Goal: Information Seeking & Learning: Learn about a topic

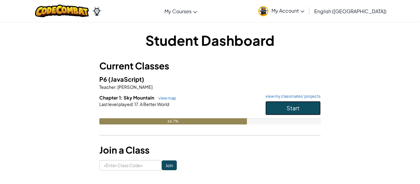
click at [309, 109] on button "Start" at bounding box center [292, 108] width 55 height 14
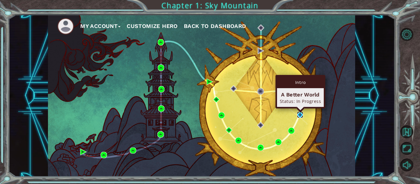
click at [300, 114] on img at bounding box center [300, 115] width 6 height 6
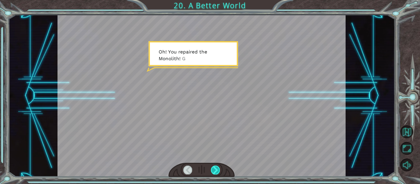
click at [215, 167] on div at bounding box center [215, 170] width 9 height 9
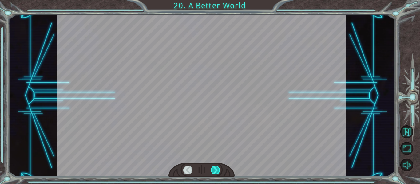
click at [215, 167] on div at bounding box center [215, 170] width 9 height 9
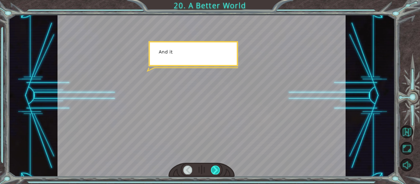
click at [215, 167] on div at bounding box center [215, 170] width 9 height 9
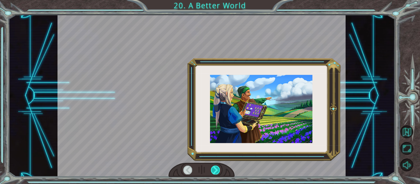
click at [215, 167] on div at bounding box center [215, 170] width 9 height 9
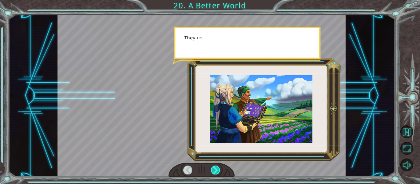
click at [215, 167] on div at bounding box center [215, 170] width 9 height 9
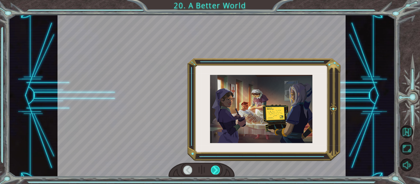
click at [215, 167] on div at bounding box center [215, 170] width 9 height 9
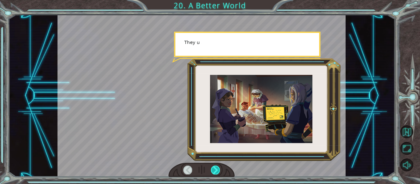
click at [215, 167] on div at bounding box center [215, 170] width 9 height 9
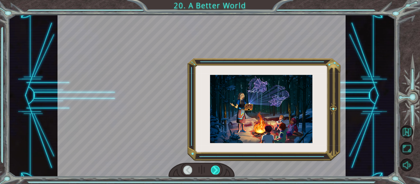
click at [215, 167] on div at bounding box center [215, 170] width 9 height 9
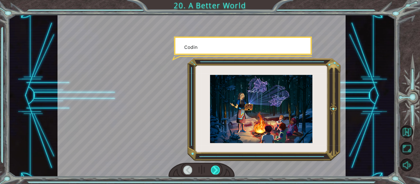
click at [215, 167] on div at bounding box center [215, 170] width 9 height 9
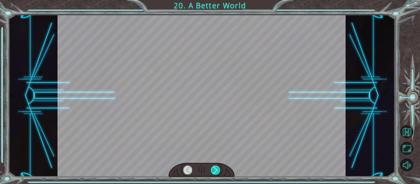
click at [215, 167] on div at bounding box center [215, 170] width 9 height 9
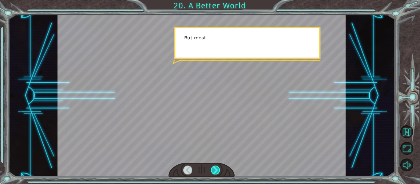
click at [215, 167] on div at bounding box center [215, 170] width 9 height 9
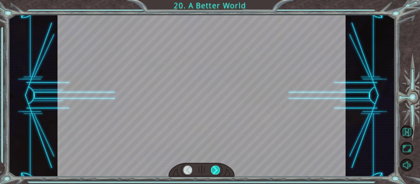
click at [215, 167] on div at bounding box center [215, 170] width 9 height 9
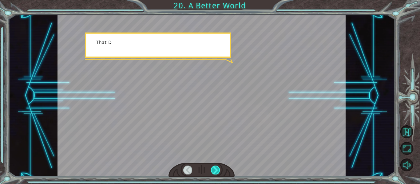
click at [215, 167] on div at bounding box center [215, 170] width 9 height 9
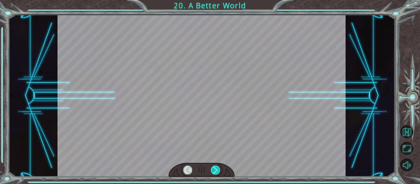
click at [215, 167] on div at bounding box center [215, 170] width 9 height 9
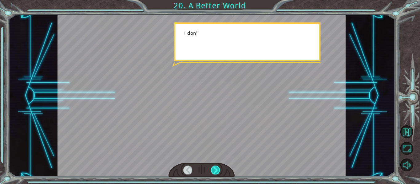
click at [215, 167] on div at bounding box center [215, 170] width 9 height 9
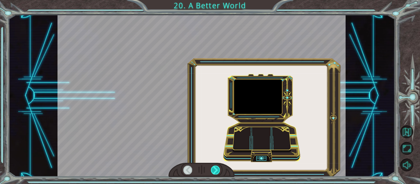
click at [215, 167] on div at bounding box center [215, 170] width 9 height 9
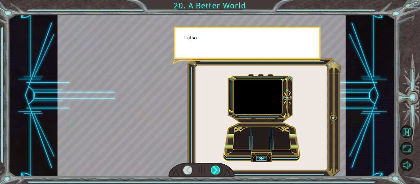
click at [215, 167] on div at bounding box center [215, 170] width 9 height 9
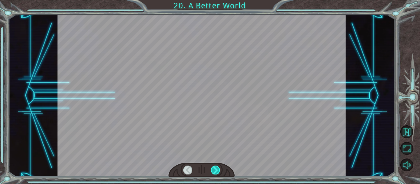
click at [215, 167] on div at bounding box center [215, 170] width 9 height 9
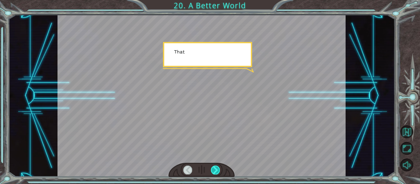
click at [215, 167] on div at bounding box center [215, 170] width 9 height 9
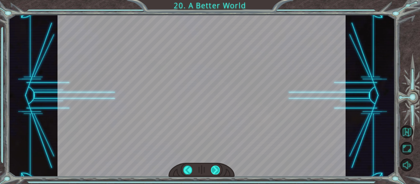
click at [215, 167] on div at bounding box center [215, 170] width 9 height 9
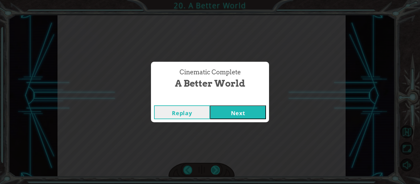
click at [215, 167] on div "Cinematic Complete A Better World Replay Next" at bounding box center [210, 92] width 420 height 184
click at [235, 108] on button "Next" at bounding box center [238, 112] width 56 height 14
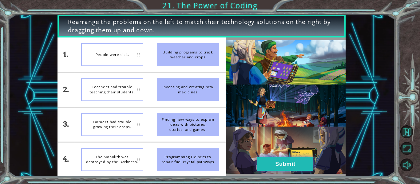
click at [269, 158] on button "Submit" at bounding box center [285, 164] width 56 height 14
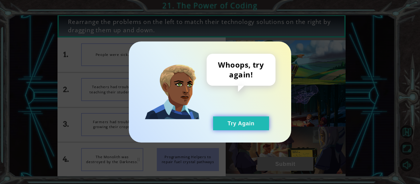
click at [237, 119] on button "Try Again" at bounding box center [241, 124] width 56 height 14
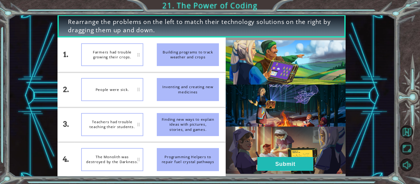
click at [117, 134] on div "Teachers had trouble teaching their students." at bounding box center [112, 124] width 62 height 23
click at [272, 166] on button "Submit" at bounding box center [285, 164] width 56 height 14
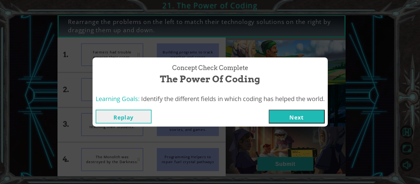
click at [278, 113] on button "Next" at bounding box center [297, 117] width 56 height 14
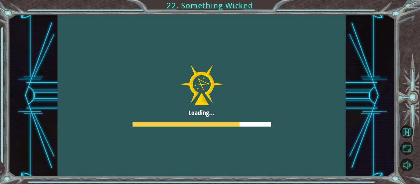
click at [274, 118] on div at bounding box center [201, 96] width 288 height 162
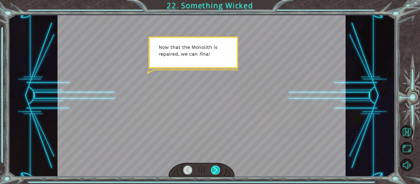
click at [219, 170] on div at bounding box center [215, 170] width 9 height 9
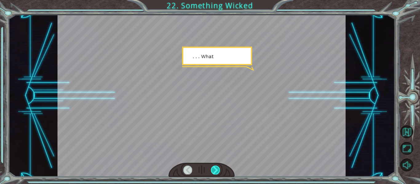
click at [219, 170] on div at bounding box center [215, 170] width 9 height 9
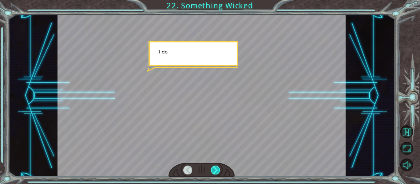
click at [219, 170] on div at bounding box center [215, 170] width 9 height 9
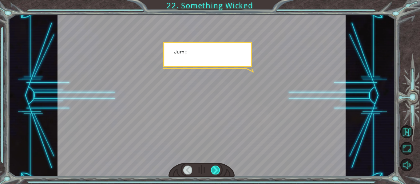
click at [219, 170] on div at bounding box center [215, 170] width 9 height 9
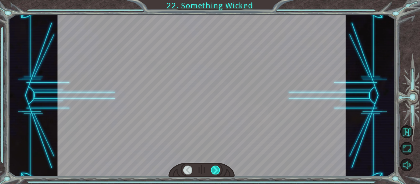
click at [219, 170] on div at bounding box center [215, 170] width 9 height 9
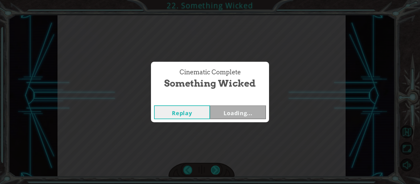
click at [219, 170] on div "Cinematic Complete Something Wicked Replay Loading..." at bounding box center [210, 92] width 420 height 184
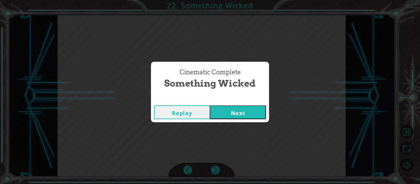
click at [235, 110] on button "Next" at bounding box center [238, 112] width 56 height 14
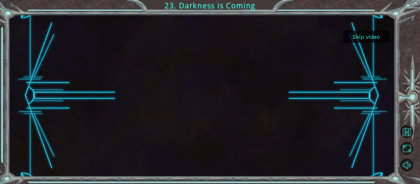
click at [213, 171] on div at bounding box center [201, 96] width 288 height 162
click at [371, 33] on button "Skip video" at bounding box center [366, 37] width 46 height 12
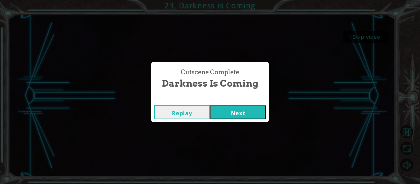
click at [223, 109] on button "Next" at bounding box center [238, 112] width 56 height 14
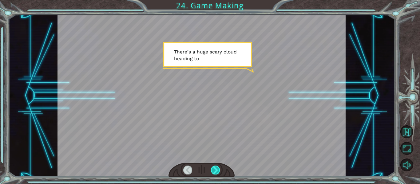
click at [214, 174] on div at bounding box center [215, 170] width 9 height 9
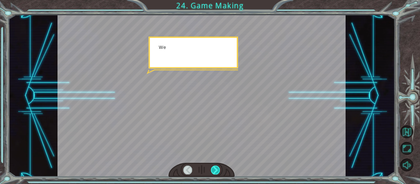
click at [214, 174] on div at bounding box center [215, 170] width 9 height 9
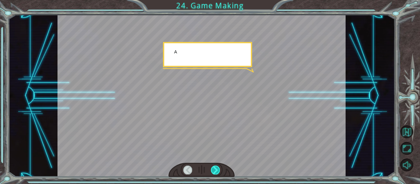
click at [214, 174] on div at bounding box center [215, 170] width 9 height 9
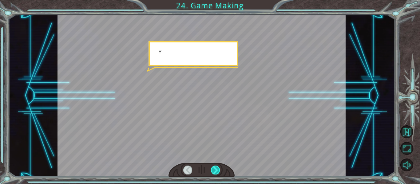
click at [214, 174] on div at bounding box center [215, 170] width 9 height 9
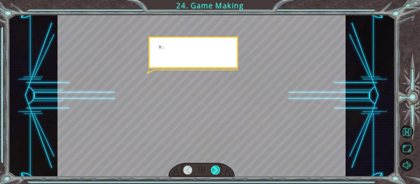
click at [214, 174] on div at bounding box center [215, 170] width 9 height 9
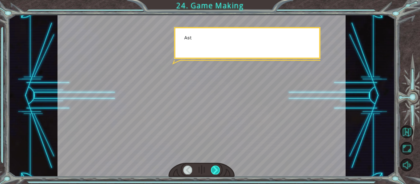
click at [214, 174] on div at bounding box center [215, 170] width 9 height 9
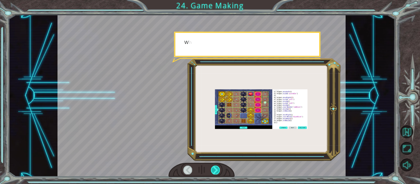
click at [214, 174] on div at bounding box center [215, 170] width 9 height 9
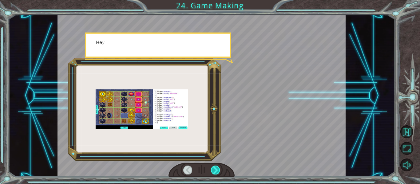
click at [214, 174] on div at bounding box center [215, 170] width 9 height 9
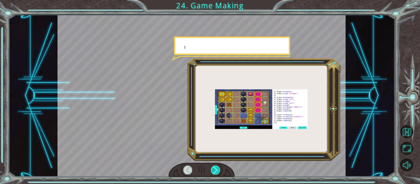
click at [214, 174] on div at bounding box center [215, 170] width 9 height 9
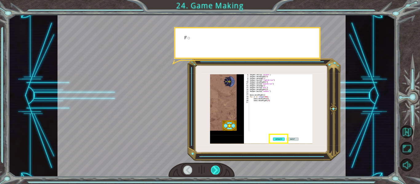
click at [214, 174] on div at bounding box center [215, 170] width 9 height 9
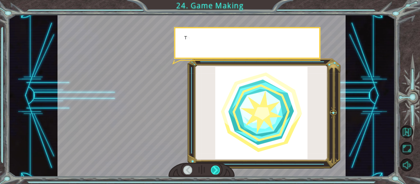
click at [214, 174] on div at bounding box center [215, 170] width 9 height 9
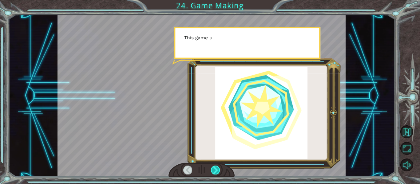
click at [214, 174] on div at bounding box center [215, 170] width 9 height 9
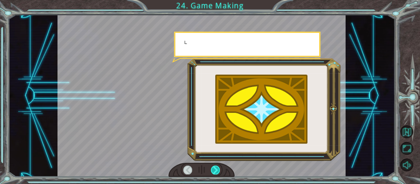
click at [214, 174] on div at bounding box center [215, 170] width 9 height 9
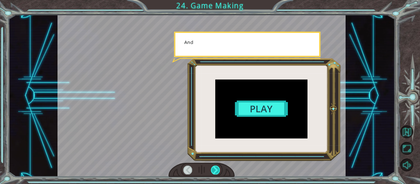
click at [214, 174] on div at bounding box center [215, 170] width 9 height 9
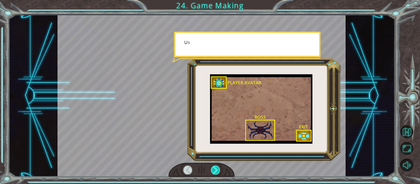
click at [214, 174] on div at bounding box center [215, 170] width 9 height 9
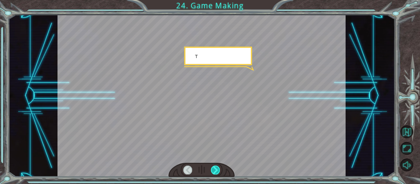
click at [214, 174] on div at bounding box center [215, 170] width 9 height 9
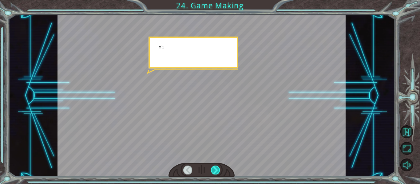
click at [214, 174] on div at bounding box center [215, 170] width 9 height 9
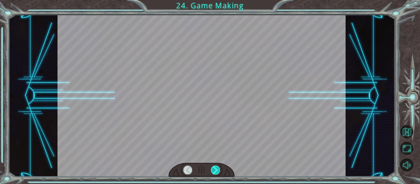
click at [214, 174] on div at bounding box center [215, 170] width 9 height 9
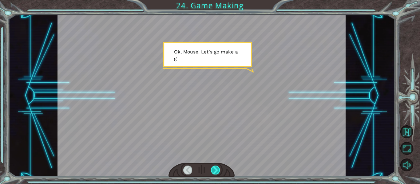
click at [214, 174] on div at bounding box center [215, 170] width 9 height 9
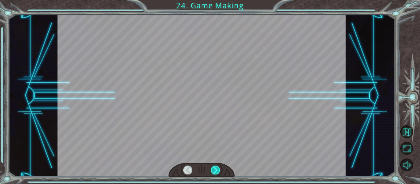
click at [214, 174] on div at bounding box center [215, 170] width 9 height 9
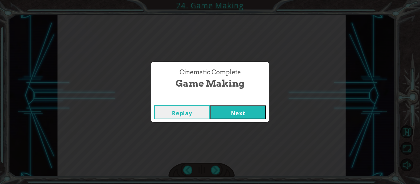
click at [221, 117] on button "Next" at bounding box center [238, 112] width 56 height 14
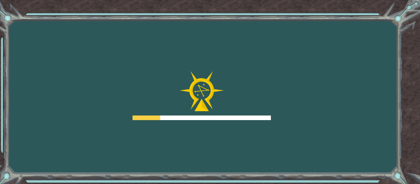
click at [221, 117] on div at bounding box center [202, 118] width 138 height 5
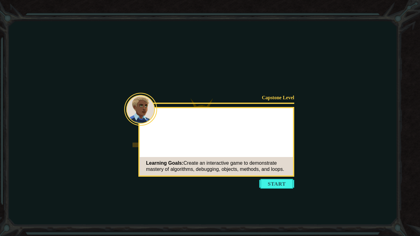
click at [220, 155] on div "Capstone Level Learning Goals: Create an interactive game to demonstrate master…" at bounding box center [216, 142] width 156 height 70
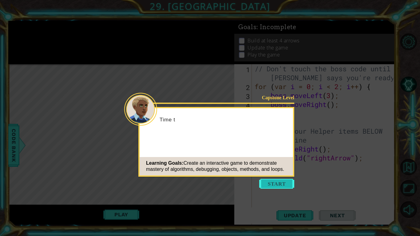
click at [278, 184] on button "Start" at bounding box center [276, 184] width 35 height 10
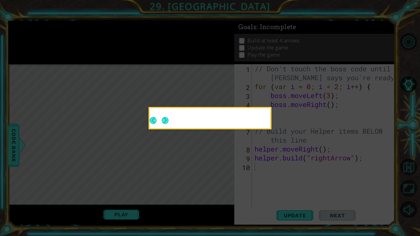
click at [278, 184] on icon at bounding box center [210, 118] width 420 height 236
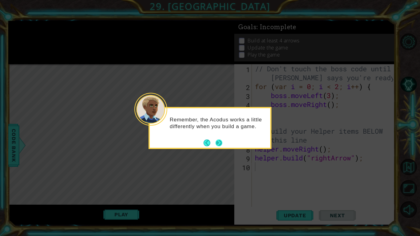
click at [221, 144] on button "Next" at bounding box center [219, 143] width 7 height 7
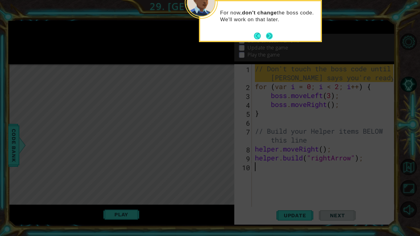
click at [268, 34] on button "Next" at bounding box center [269, 36] width 7 height 7
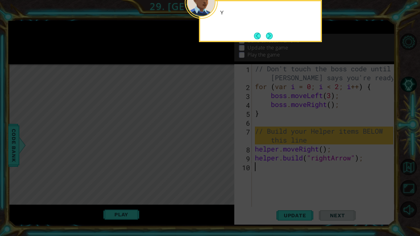
click at [268, 34] on button "Next" at bounding box center [269, 36] width 7 height 7
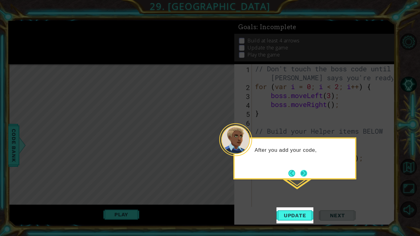
click at [304, 170] on button "Next" at bounding box center [303, 173] width 7 height 7
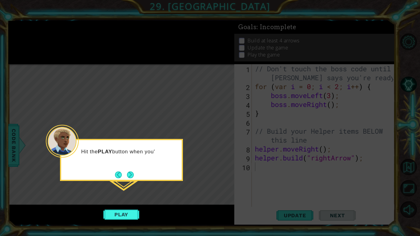
click at [139, 167] on div "Hit the PLAY button when you'" at bounding box center [121, 155] width 121 height 24
click at [132, 172] on button "Next" at bounding box center [130, 175] width 7 height 7
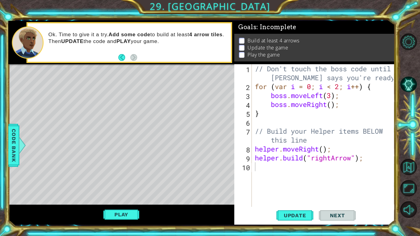
click at [331, 184] on span "Next" at bounding box center [337, 215] width 27 height 6
click at [127, 184] on button "Play" at bounding box center [121, 215] width 36 height 12
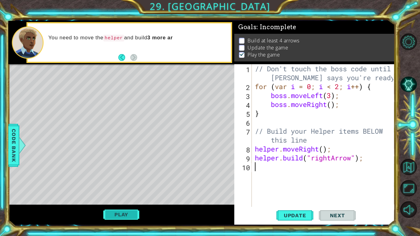
click at [132, 184] on button "Play" at bounding box center [121, 215] width 36 height 12
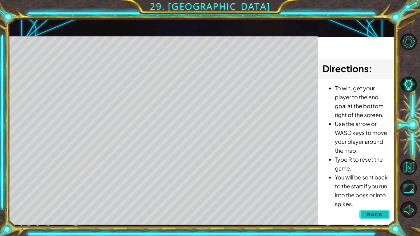
click at [379, 184] on button "Back" at bounding box center [374, 214] width 31 height 12
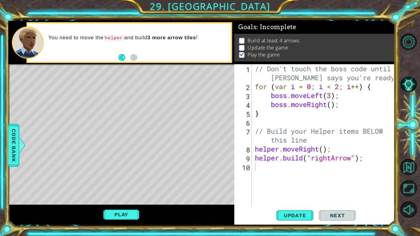
click at [377, 159] on div "// Don't touch the boss code until Vega says you're ready! for ( var i = 0 ; i …" at bounding box center [325, 148] width 143 height 169
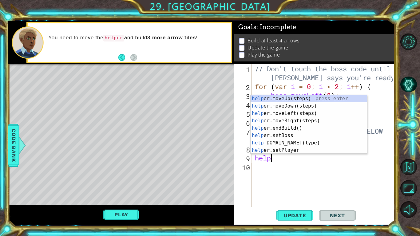
type textarea "h"
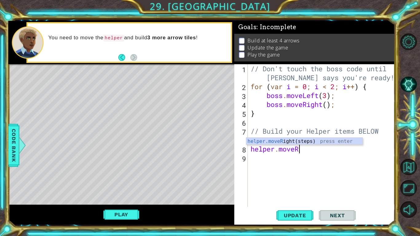
type textarea "h"
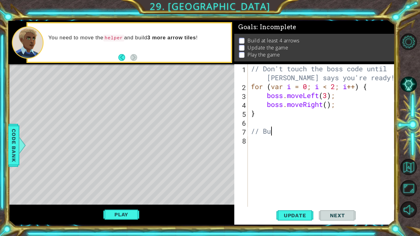
type textarea "/"
type textarea "}"
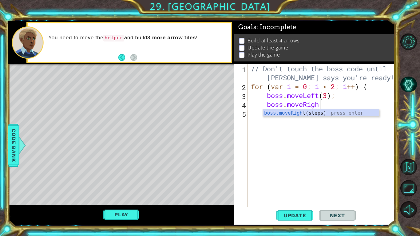
type textarea "b"
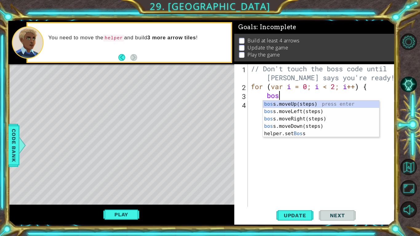
type textarea "b"
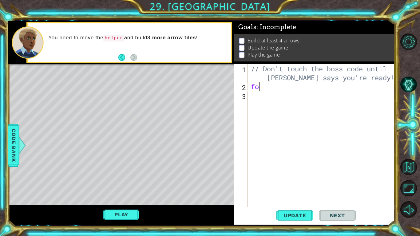
type textarea "f"
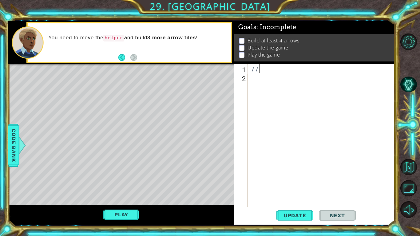
type textarea "/"
click at [412, 92] on button "AI Hint" at bounding box center [408, 84] width 17 height 17
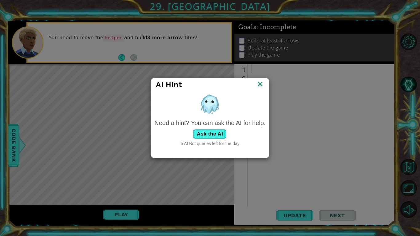
click at [220, 129] on div "Need a hint? You can ask the AI for help. Ask the AI 5 AI Bot queries left for …" at bounding box center [209, 133] width 111 height 28
click at [218, 132] on button "Ask the AI" at bounding box center [210, 134] width 34 height 10
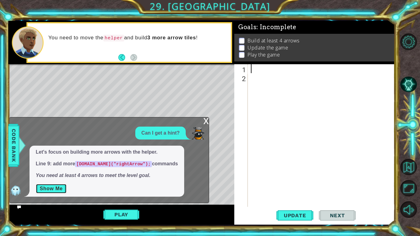
click at [52, 184] on button "Show Me" at bounding box center [51, 189] width 31 height 10
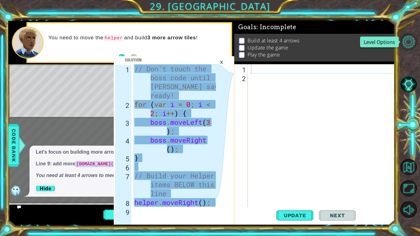
click at [412, 42] on button "Level Options" at bounding box center [408, 42] width 17 height 17
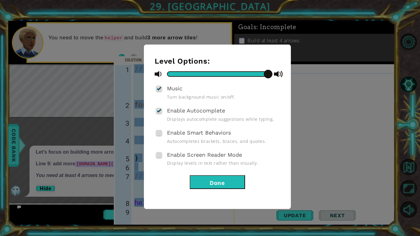
click at [224, 180] on button "Done" at bounding box center [217, 182] width 55 height 14
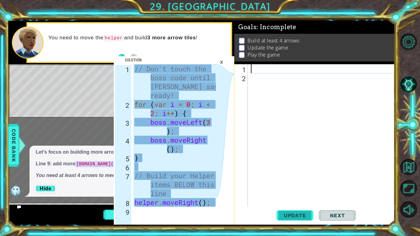
click at [286, 184] on span "Update" at bounding box center [295, 215] width 35 height 6
click at [274, 184] on div "Update Next" at bounding box center [316, 216] width 161 height 16
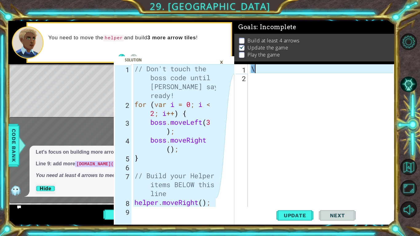
type textarea "\"
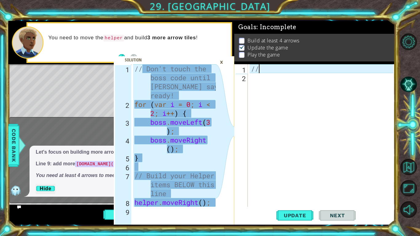
type textarea "/"
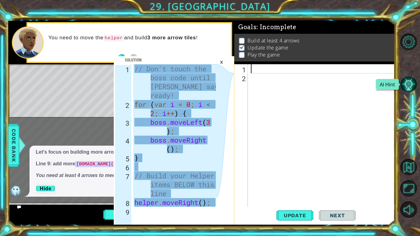
click at [407, 82] on button "AI Hint" at bounding box center [408, 84] width 17 height 17
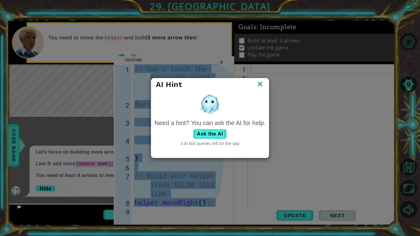
click at [264, 85] on img at bounding box center [260, 84] width 8 height 9
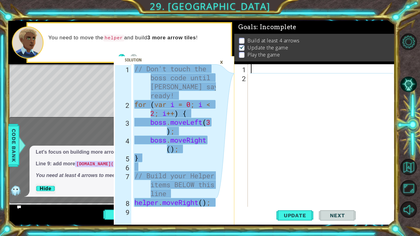
click at [221, 63] on div "×" at bounding box center [222, 62] width 10 height 10
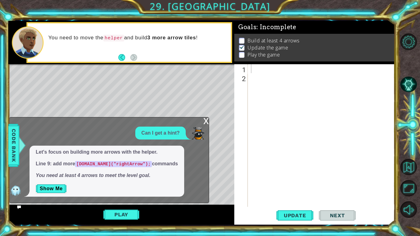
click at [204, 122] on div "x" at bounding box center [206, 120] width 6 height 6
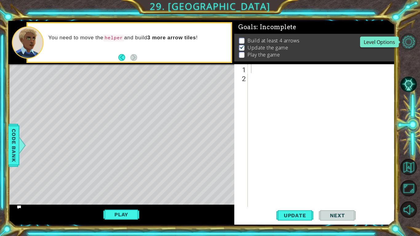
click at [412, 38] on button "Level Options" at bounding box center [408, 42] width 17 height 17
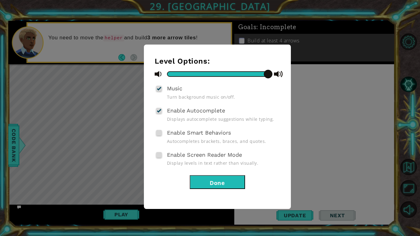
click at [198, 183] on button "Done" at bounding box center [217, 182] width 55 height 14
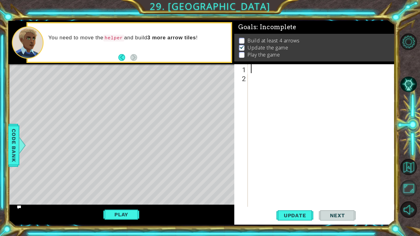
click at [414, 184] on button "Maximize Browser" at bounding box center [408, 188] width 17 height 17
click at [404, 165] on button "Back to Map" at bounding box center [408, 167] width 17 height 17
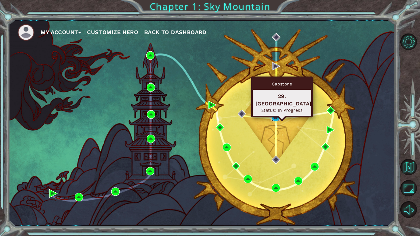
click at [275, 119] on img at bounding box center [276, 117] width 8 height 8
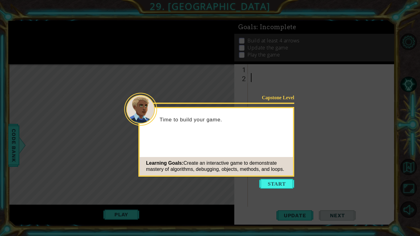
click at [280, 180] on button "Start" at bounding box center [276, 184] width 35 height 10
click at [280, 180] on icon at bounding box center [210, 118] width 420 height 236
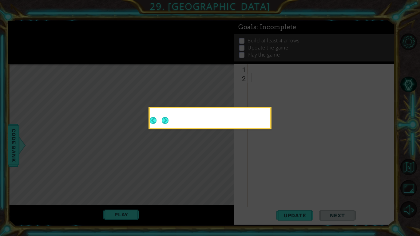
click at [280, 181] on icon at bounding box center [210, 118] width 420 height 236
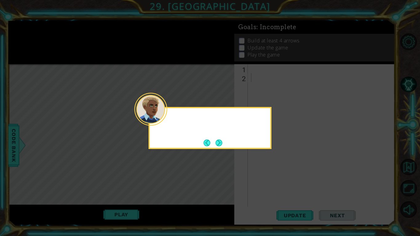
click at [167, 121] on div at bounding box center [150, 109] width 33 height 33
click at [216, 140] on button "Next" at bounding box center [219, 143] width 7 height 7
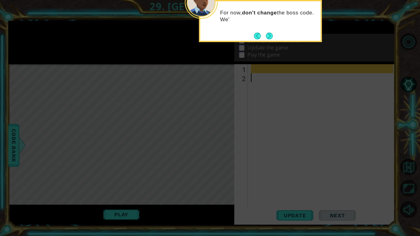
click at [268, 28] on div "For now, don't change the boss code. We'" at bounding box center [260, 19] width 121 height 31
click at [268, 30] on div "For now, don't change the boss code. We'll work on that late" at bounding box center [260, 19] width 121 height 31
click at [266, 33] on button "Next" at bounding box center [269, 36] width 7 height 7
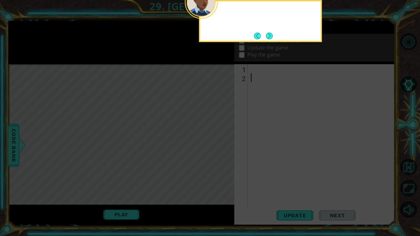
click at [266, 33] on button "Next" at bounding box center [269, 36] width 7 height 7
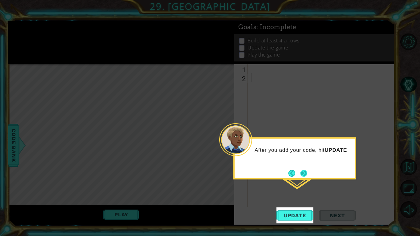
click at [303, 170] on button "Next" at bounding box center [303, 173] width 7 height 7
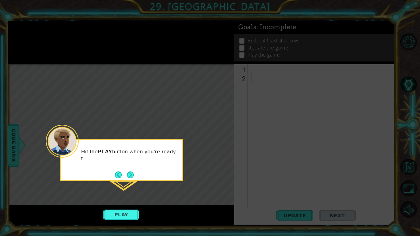
click at [126, 169] on div "Hit the PLAY button when you're ready t" at bounding box center [121, 158] width 121 height 31
click at [130, 171] on footer at bounding box center [124, 174] width 19 height 9
click at [130, 173] on button "Next" at bounding box center [130, 175] width 7 height 7
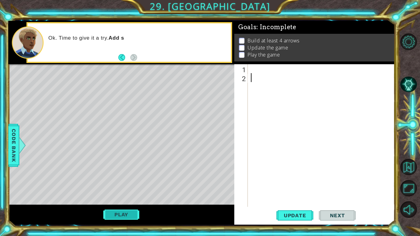
click at [124, 184] on button "Play" at bounding box center [121, 215] width 36 height 12
type textarea "h"
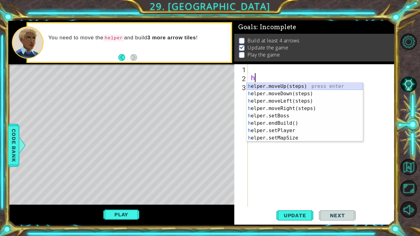
click at [288, 85] on div "h elper.moveUp(steps) press enter h elper.moveDown(steps) press enter h elper.m…" at bounding box center [305, 120] width 116 height 74
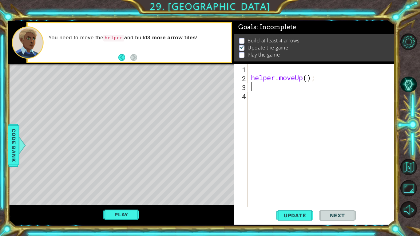
click at [268, 72] on div "helper . moveUp ( ) ;" at bounding box center [323, 144] width 147 height 161
click at [268, 76] on div "helper . moveUp ( ) ;" at bounding box center [323, 144] width 147 height 161
type textarea "helper.moveUp();"
click at [273, 92] on div "helper . moveUp ( ) ;" at bounding box center [323, 144] width 147 height 161
click at [264, 90] on div "helper . moveUp ( ) ;" at bounding box center [323, 144] width 147 height 161
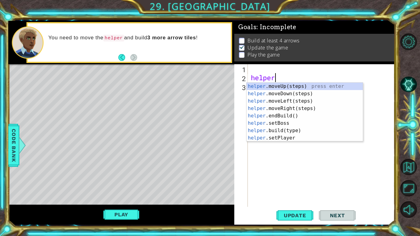
type textarea "h"
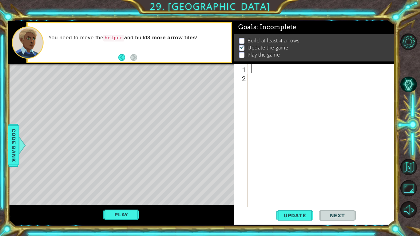
type textarea "h"
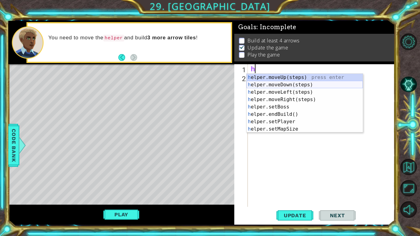
click at [286, 88] on div "h elper.moveUp(steps) press enter h elper.moveDown(steps) press enter h elper.m…" at bounding box center [305, 111] width 116 height 74
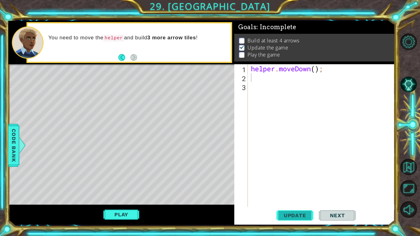
click at [295, 184] on button "Update" at bounding box center [294, 216] width 37 height 16
click at [324, 67] on div "helper . moveDown ( ) ;" at bounding box center [323, 144] width 147 height 161
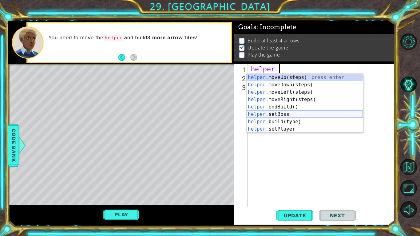
click at [323, 112] on div "helper. moveUp(steps) press enter helper. moveDown(steps) press enter helper. m…" at bounding box center [305, 111] width 116 height 74
type textarea "helper.setBoss("bats");"
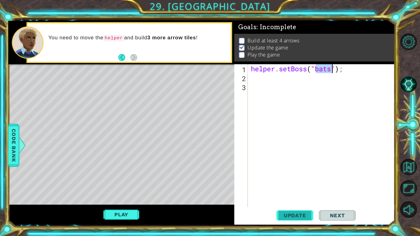
click at [296, 184] on span "Update" at bounding box center [295, 215] width 35 height 6
click at [267, 171] on div "helper . setBoss ( "bats" ) ;" at bounding box center [323, 144] width 147 height 161
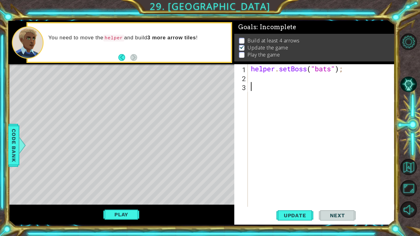
click at [252, 72] on div "helper . setBoss ( "bats" ) ;" at bounding box center [323, 144] width 147 height 161
type textarea "helper.setBoss("bats");"
click at [254, 75] on div "helper . setBoss ( "bats" ) ;" at bounding box center [323, 144] width 147 height 161
type textarea "h"
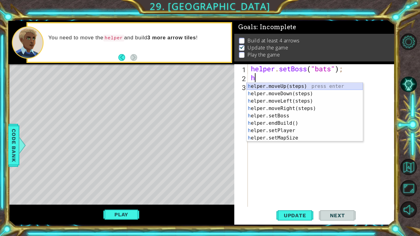
click at [303, 84] on div "h elper.moveUp(steps) press enter h elper.moveDown(steps) press enter h elper.m…" at bounding box center [305, 120] width 116 height 74
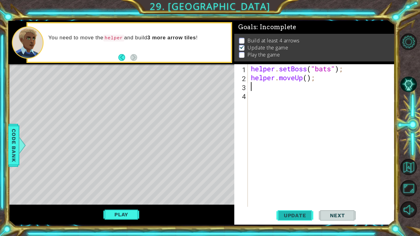
click at [290, 184] on span "Update" at bounding box center [295, 215] width 35 height 6
click at [122, 184] on button "Play" at bounding box center [121, 215] width 36 height 12
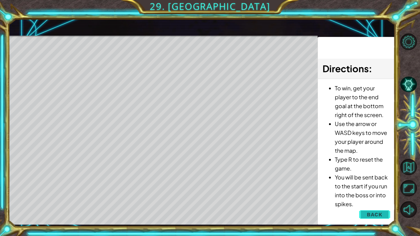
click at [373, 184] on span "Back" at bounding box center [375, 215] width 16 height 6
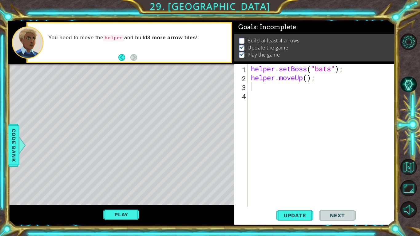
click at [328, 83] on div "helper . setBoss ( "bats" ) ; helper . moveUp ( ) ;" at bounding box center [323, 144] width 147 height 161
click at [20, 147] on div at bounding box center [22, 145] width 8 height 18
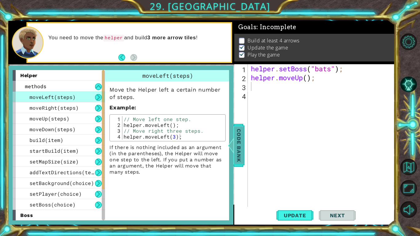
click at [243, 136] on span "Code Bank" at bounding box center [239, 145] width 10 height 38
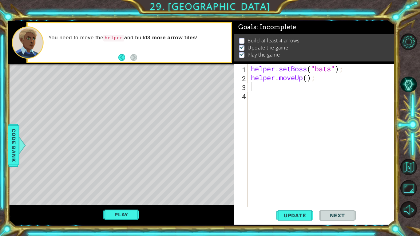
click at [308, 80] on div "helper . setBoss ( "bats" ) ; helper . moveUp ( ) ;" at bounding box center [323, 144] width 147 height 161
click at [315, 79] on div "helper . setBoss ( "bats" ) ; helper . moveUp ( ) ;" at bounding box center [323, 144] width 147 height 161
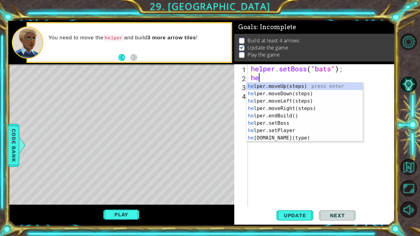
type textarea "h"
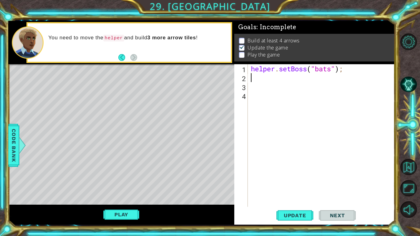
type textarea "h"
type textarea "b"
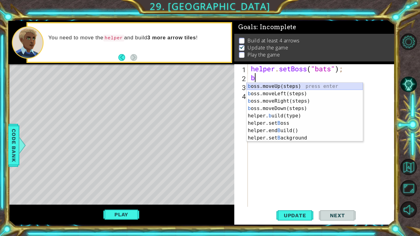
click at [288, 85] on div "b oss.moveUp(steps) press enter b oss.moveLeft(steps) press enter b oss.moveRig…" at bounding box center [305, 120] width 116 height 74
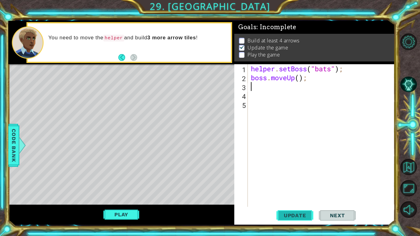
click at [295, 184] on span "Update" at bounding box center [295, 215] width 35 height 6
click at [282, 89] on div "helper . setBoss ( "bats" ) ; boss . moveUp ( ) ;" at bounding box center [323, 144] width 147 height 161
type textarea "h"
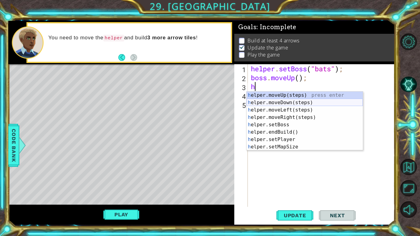
click at [295, 103] on div "h elper.moveUp(steps) press enter h elper.moveDown(steps) press enter h elper.m…" at bounding box center [305, 129] width 116 height 74
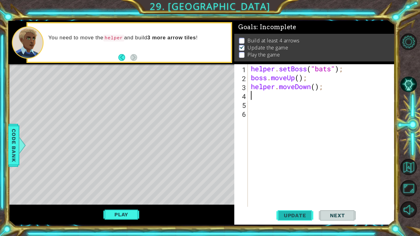
click at [310, 184] on span "Update" at bounding box center [295, 215] width 35 height 6
click at [136, 184] on button "Play" at bounding box center [121, 215] width 36 height 12
click at [330, 88] on div "helper . setBoss ( "bats" ) ; boss . moveUp ( ) ; helper . moveDown ( ) ;" at bounding box center [323, 144] width 147 height 161
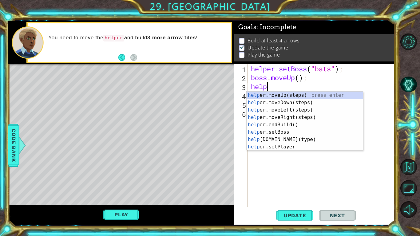
type textarea "h"
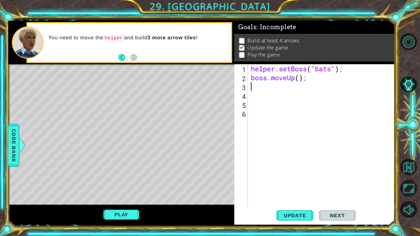
type textarea "b"
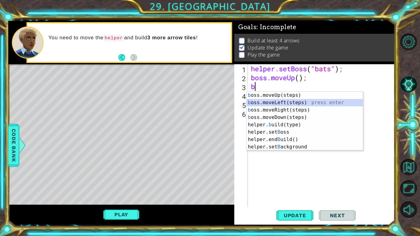
click at [340, 103] on div "b oss.moveUp(steps) press enter b oss.moveLeft(steps) press enter b oss.moveRig…" at bounding box center [305, 129] width 116 height 74
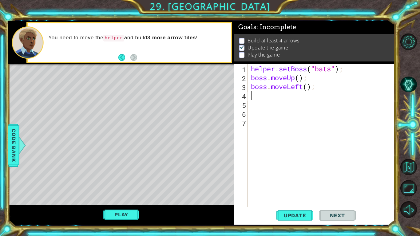
click at [331, 89] on div "helper . setBoss ( "bats" ) ; boss . moveUp ( ) ; boss . moveLeft ( ) ;" at bounding box center [323, 144] width 147 height 161
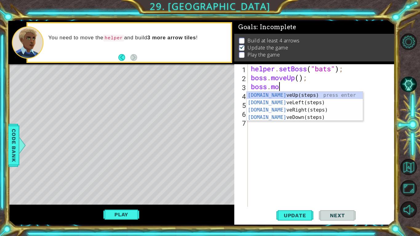
type textarea "boss.m"
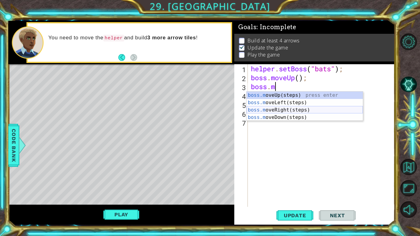
click at [301, 111] on div "boss.m oveUp(steps) press enter boss.m oveLeft(steps) press enter boss.m oveRig…" at bounding box center [305, 114] width 116 height 44
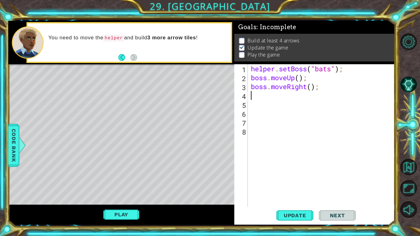
type textarea "h"
type textarea "b"
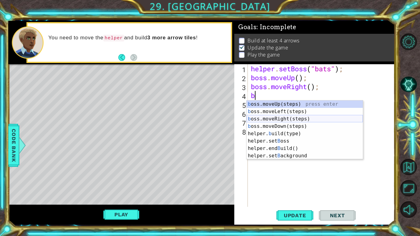
click at [313, 117] on div "b oss.moveUp(steps) press enter b oss.moveLeft(steps) press enter b oss.moveRig…" at bounding box center [305, 138] width 116 height 74
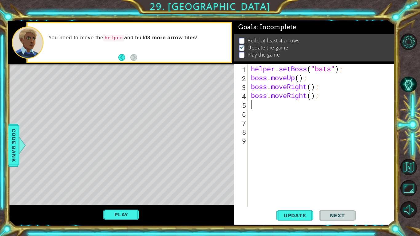
click at [299, 112] on div "helper . setBoss ( "bats" ) ; boss . moveUp ( ) ; boss . moveRight ( ) ; boss .…" at bounding box center [323, 144] width 147 height 161
type textarea "h"
type textarea "b"
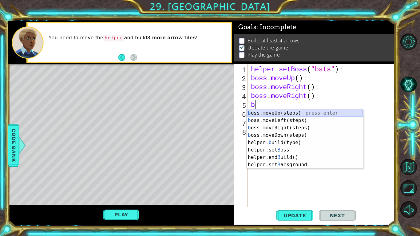
click at [310, 113] on div "b oss.moveUp(steps) press enter b oss.moveLeft(steps) press enter b oss.moveRig…" at bounding box center [305, 146] width 116 height 74
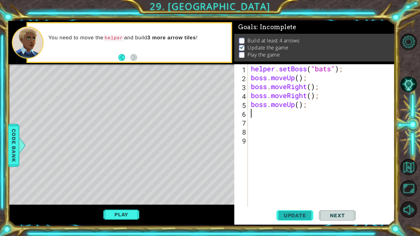
click at [289, 184] on button "Update" at bounding box center [294, 216] width 37 height 16
click at [120, 184] on button "Play" at bounding box center [121, 215] width 36 height 12
click at [129, 184] on button "Play" at bounding box center [121, 215] width 36 height 12
click at [330, 97] on div "helper . setBoss ( "bats" ) ; boss . moveUp ( ) ; boss . moveRight ( ) ; boss .…" at bounding box center [323, 144] width 147 height 161
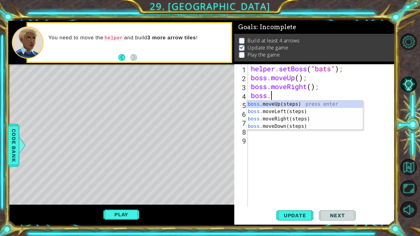
type textarea "b"
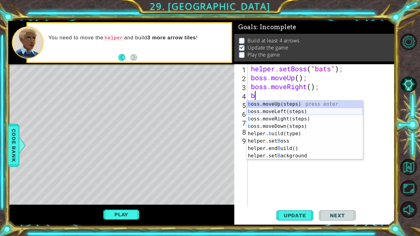
click at [300, 110] on div "b oss.moveUp(steps) press enter b oss.moveLeft(steps) press enter b oss.moveRig…" at bounding box center [305, 138] width 116 height 74
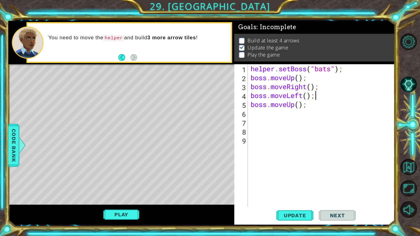
click at [324, 88] on div "helper . setBoss ( "bats" ) ; boss . moveUp ( ) ; boss . moveRight ( ) ; boss .…" at bounding box center [322, 144] width 147 height 161
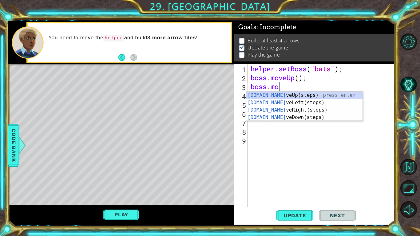
type textarea "boss"
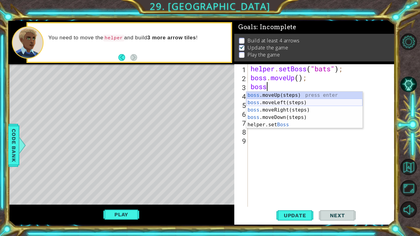
click at [311, 102] on div "boss .moveUp(steps) press enter boss .moveLeft(steps) press enter boss .moveRig…" at bounding box center [304, 118] width 116 height 52
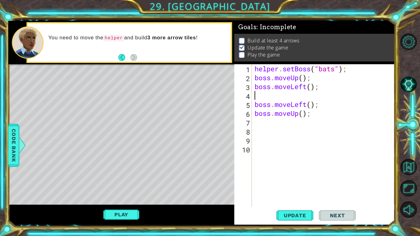
type textarea "boss.moveLeft();"
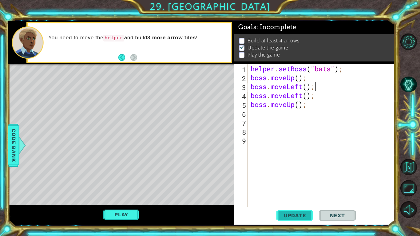
click at [295, 184] on button "Update" at bounding box center [294, 216] width 37 height 16
click at [124, 184] on button "Play" at bounding box center [121, 215] width 36 height 12
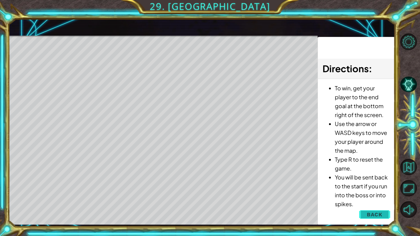
click at [385, 184] on button "Back" at bounding box center [374, 214] width 31 height 12
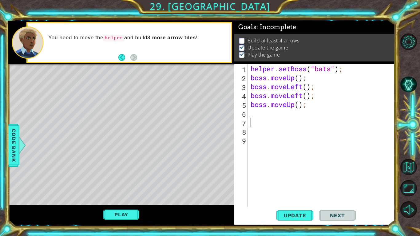
click at [291, 127] on div "helper . setBoss ( "bats" ) ; boss . moveUp ( ) ; boss . moveLeft ( ) ; boss . …" at bounding box center [322, 144] width 147 height 161
click at [277, 114] on div "helper . setBoss ( "bats" ) ; boss . moveUp ( ) ; boss . moveLeft ( ) ; boss . …" at bounding box center [322, 144] width 147 height 161
type textarea "h"
type textarea "b"
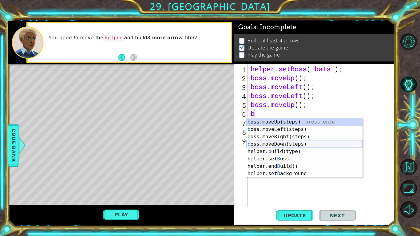
click at [294, 143] on div "b oss.moveUp(steps) press enter b oss.moveLeft(steps) press enter b oss.moveRig…" at bounding box center [304, 155] width 116 height 74
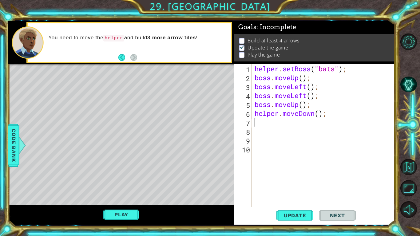
click at [291, 142] on div "helper . setBoss ( "bats" ) ; boss . moveUp ( ) ; boss . moveLeft ( ) ; boss . …" at bounding box center [324, 144] width 143 height 161
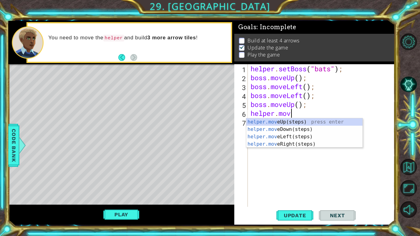
type textarea "h"
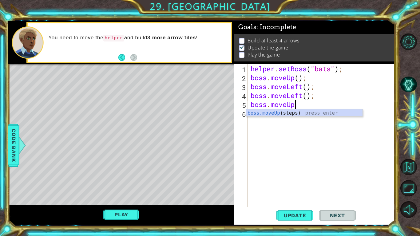
type textarea "boss.moveU"
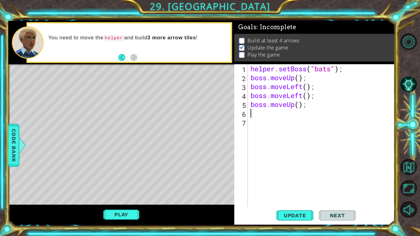
type textarea "b"
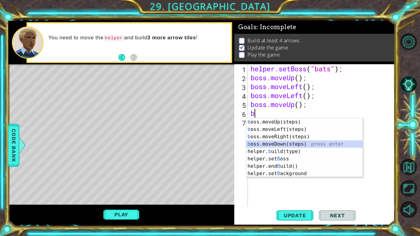
click at [294, 145] on div "b oss.moveUp(steps) press enter b oss.moveLeft(steps) press enter b oss.moveRig…" at bounding box center [304, 155] width 116 height 74
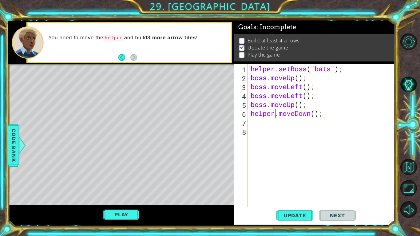
click at [276, 113] on div "helper . setBoss ( "bats" ) ; boss . moveUp ( ) ; boss . moveLeft ( ) ; boss . …" at bounding box center [322, 144] width 147 height 161
click at [354, 103] on div "helper . setBoss ( "bats" ) ; boss . moveUp ( ) ; boss . moveLeft ( ) ; boss . …" at bounding box center [322, 144] width 147 height 161
click at [358, 106] on div "helper . setBoss ( "bats" ) ; boss . moveUp ( ) ; boss . moveLeft ( ) ; boss . …" at bounding box center [322, 144] width 147 height 161
type textarea "boss.moveUp();"
click at [358, 106] on div "helper . setBoss ( "bats" ) ; boss . moveUp ( ) ; boss . moveLeft ( ) ; boss . …" at bounding box center [322, 144] width 147 height 161
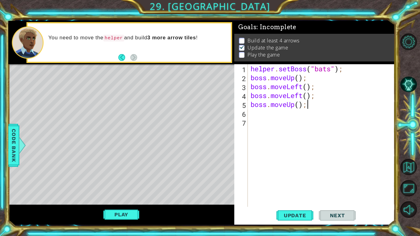
click at [285, 108] on div "helper . setBoss ( "bats" ) ; boss . moveUp ( ) ; boss . moveLeft ( ) ; boss . …" at bounding box center [322, 144] width 147 height 161
click at [266, 117] on div "helper . setBoss ( "bats" ) ; boss . moveUp ( ) ; boss . moveLeft ( ) ; boss . …" at bounding box center [322, 144] width 147 height 161
type textarea "b"
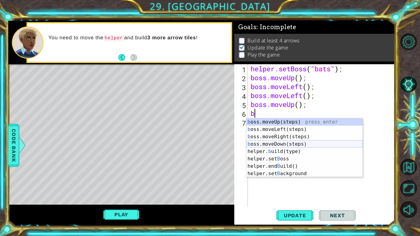
click at [286, 142] on div "b oss.moveUp(steps) press enter b oss.moveLeft(steps) press enter b oss.moveRig…" at bounding box center [304, 155] width 116 height 74
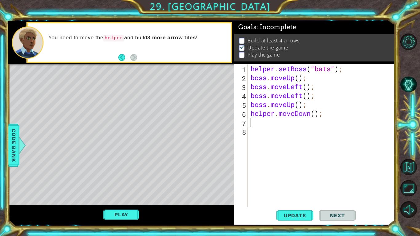
click at [274, 118] on div "helper . setBoss ( "bats" ) ; boss . moveUp ( ) ; boss . moveLeft ( ) ; boss . …" at bounding box center [322, 144] width 147 height 161
click at [328, 111] on div "helper . setBoss ( "bats" ) ; boss . moveUp ( ) ; boss . moveLeft ( ) ; boss . …" at bounding box center [322, 144] width 147 height 161
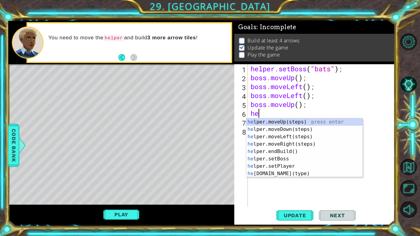
type textarea "h"
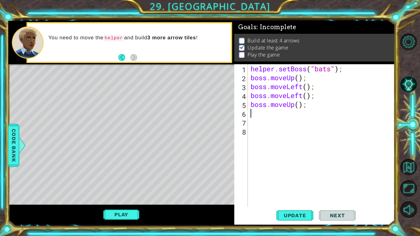
type textarea "b"
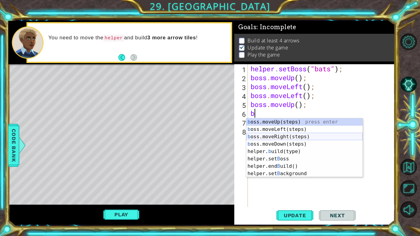
click at [322, 137] on div "b oss.moveUp(steps) press enter b oss.moveLeft(steps) press enter b oss.moveRig…" at bounding box center [304, 155] width 116 height 74
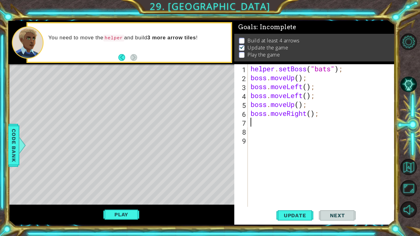
type textarea "h"
type textarea "b"
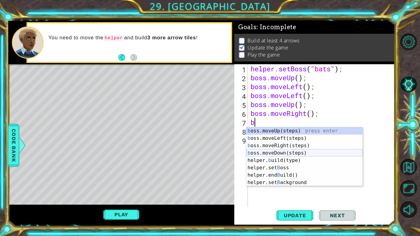
click at [263, 152] on div "b oss.moveUp(steps) press enter b oss.moveLeft(steps) press enter b oss.moveRig…" at bounding box center [304, 164] width 116 height 74
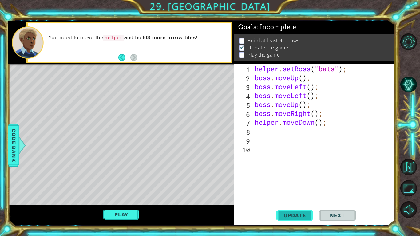
click at [297, 184] on button "Update" at bounding box center [294, 216] width 37 height 16
click at [132, 184] on button "Play" at bounding box center [121, 215] width 36 height 12
click at [355, 65] on div "helper . setBoss ( "bats" ) ; boss . moveUp ( ) ; boss . moveLeft ( ) ; boss . …" at bounding box center [324, 144] width 143 height 161
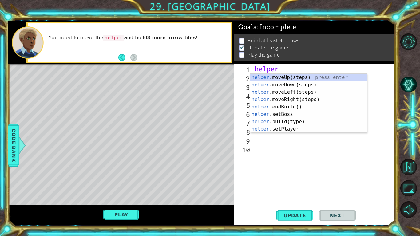
type textarea "h"
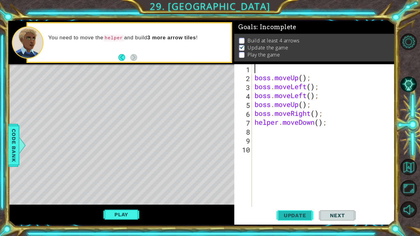
click at [301, 184] on span "Update" at bounding box center [295, 215] width 35 height 6
click at [119, 184] on button "Play" at bounding box center [121, 215] width 36 height 12
click at [331, 121] on div "boss . moveUp ( ) ; boss . moveLeft ( ) ; boss . moveLeft ( ) ; boss . moveUp (…" at bounding box center [324, 144] width 143 height 161
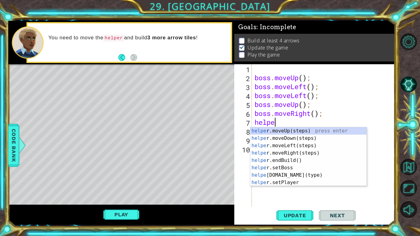
type textarea "h"
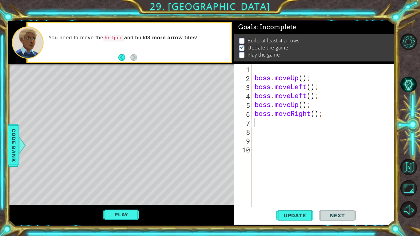
type textarea "b"
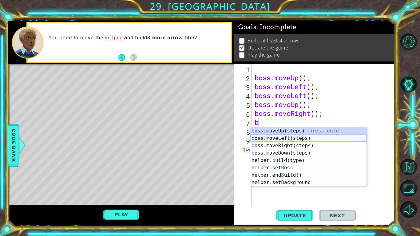
click at [332, 142] on div "b oss.moveUp(steps) press enter b oss.moveLeft(steps) press enter b oss.moveRig…" at bounding box center [308, 164] width 116 height 74
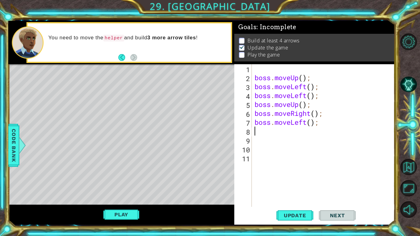
click at [309, 67] on div "boss . moveUp ( ) ; boss . moveLeft ( ) ; boss . moveLeft ( ) ; boss . moveUp (…" at bounding box center [324, 144] width 143 height 161
type textarea "b"
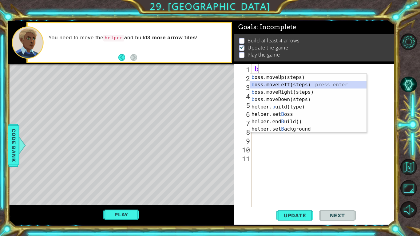
click at [305, 81] on div "b oss.moveUp(steps) press enter b oss.moveLeft(steps) press enter b oss.moveRig…" at bounding box center [308, 111] width 116 height 74
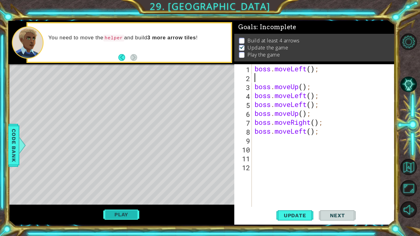
click at [130, 184] on button "Play" at bounding box center [121, 215] width 36 height 12
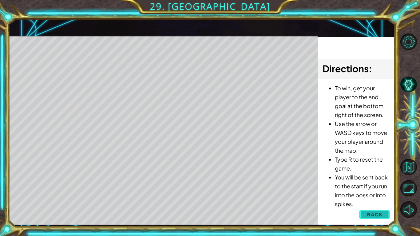
click at [376, 184] on button "Back" at bounding box center [374, 214] width 31 height 12
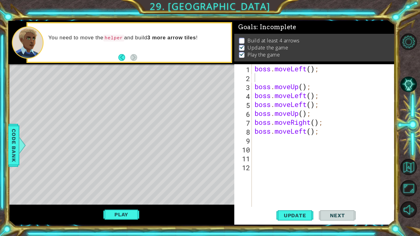
click at [283, 80] on div "boss . moveLeft ( ) ; boss . moveUp ( ) ; boss . moveLeft ( ) ; boss . moveLeft…" at bounding box center [324, 144] width 143 height 161
type textarea "b"
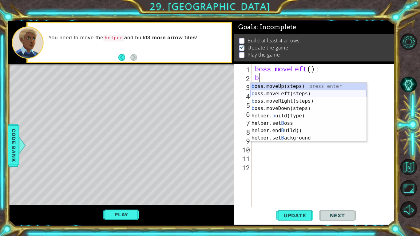
click at [286, 95] on div "b oss.moveUp(steps) press enter b oss.moveLeft(steps) press enter b oss.moveRig…" at bounding box center [308, 120] width 116 height 74
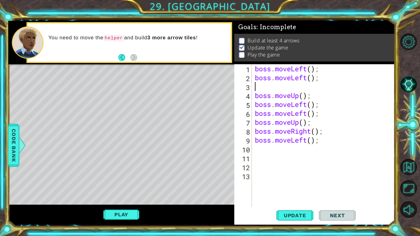
type textarea "boss.moveLeft();"
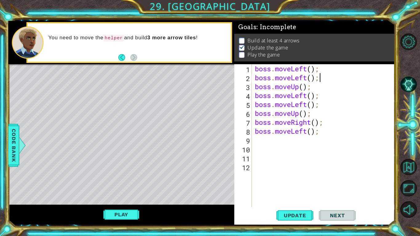
click at [274, 148] on div "boss . moveLeft ( ) ; boss . moveLeft ( ) ; boss . moveUp ( ) ; boss . moveLeft…" at bounding box center [325, 144] width 143 height 161
type textarea "b"
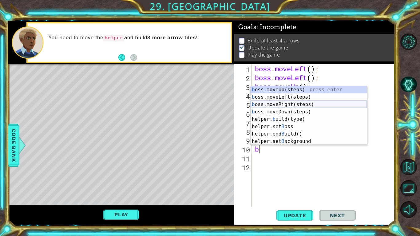
click at [286, 103] on div "b oss.moveUp(steps) press enter b oss.moveLeft(steps) press enter b oss.moveRig…" at bounding box center [309, 123] width 116 height 74
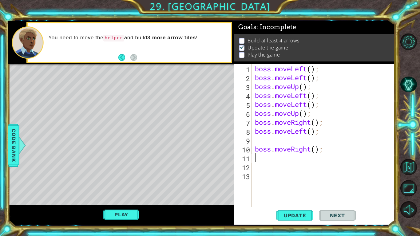
click at [289, 138] on div "boss . moveLeft ( ) ; boss . moveLeft ( ) ; boss . moveUp ( ) ; boss . moveLeft…" at bounding box center [325, 144] width 143 height 161
type textarea "b"
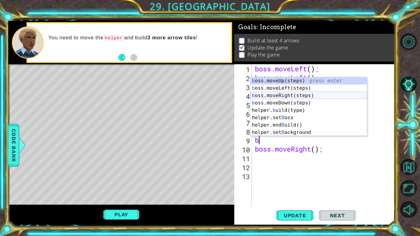
click at [290, 93] on div "b oss.moveUp(steps) press enter b oss.moveLeft(steps) press enter b oss.moveRig…" at bounding box center [309, 114] width 116 height 74
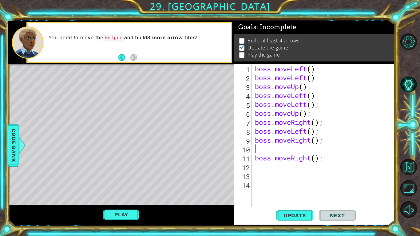
type textarea "b"
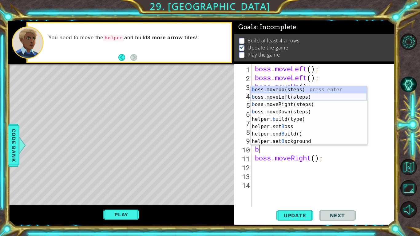
click at [288, 95] on div "b oss.moveUp(steps) press enter b oss.moveLeft(steps) press enter b oss.moveRig…" at bounding box center [309, 123] width 116 height 74
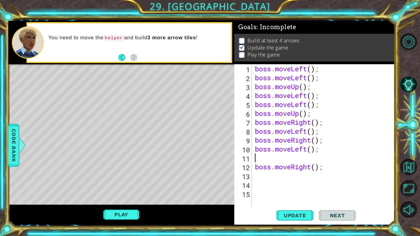
type textarea "b"
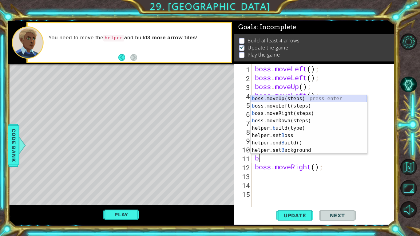
click at [301, 99] on div "b oss.moveUp(steps) press enter b oss.moveLeft(steps) press enter b oss.moveRig…" at bounding box center [309, 132] width 116 height 74
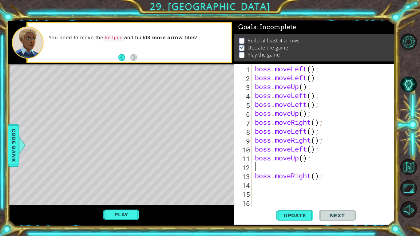
type textarea "b"
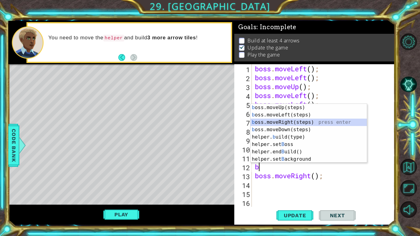
click at [299, 124] on div "b oss.moveUp(steps) press enter b oss.moveLeft(steps) press enter b oss.moveRig…" at bounding box center [309, 141] width 116 height 74
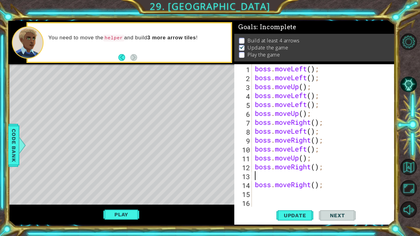
type textarea "b"
type textarea "boss.moveUp();"
click at [132, 184] on button "Play" at bounding box center [121, 215] width 36 height 12
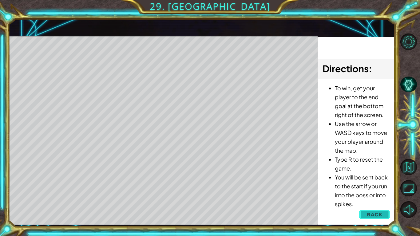
click at [385, 184] on button "Back" at bounding box center [374, 214] width 31 height 12
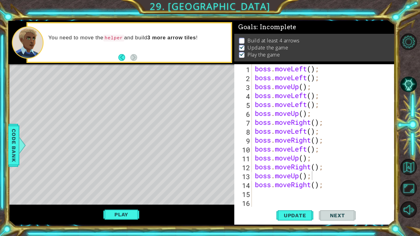
click at [242, 38] on p at bounding box center [242, 41] width 6 height 6
click at [307, 184] on div "boss . moveLeft ( ) ; boss . moveLeft ( ) ; boss . moveUp ( ) ; boss . moveLeft…" at bounding box center [325, 144] width 143 height 161
click at [295, 184] on div "boss . moveLeft ( ) ; boss . moveLeft ( ) ; boss . moveUp ( ) ; boss . moveLeft…" at bounding box center [325, 144] width 143 height 161
type textarea "h"
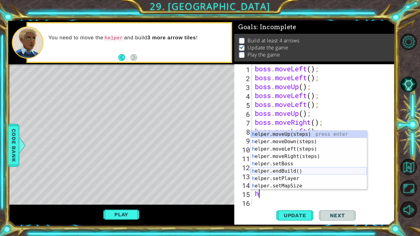
click at [306, 170] on div "h elper.moveUp(steps) press enter h elper.moveDown(steps) press enter h elper.m…" at bounding box center [309, 168] width 116 height 74
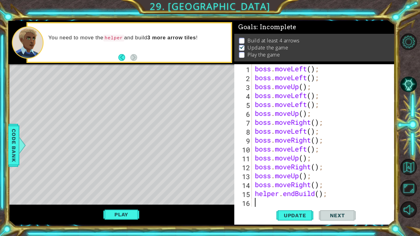
click at [330, 184] on div "boss . moveLeft ( ) ; boss . moveLeft ( ) ; boss . moveUp ( ) ; boss . moveLeft…" at bounding box center [325, 144] width 143 height 161
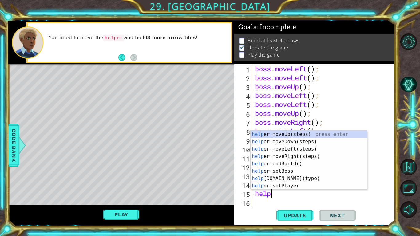
type textarea "h"
type textarea "boss.moveRight"
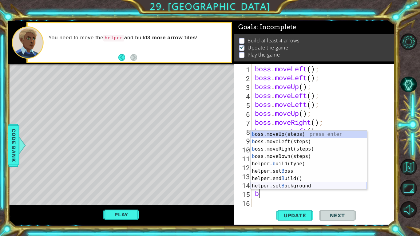
click at [335, 184] on div "b oss.moveUp(steps) press enter b oss.moveLeft(steps) press enter b oss.moveRig…" at bounding box center [309, 168] width 116 height 74
type textarea "helper.setBackground("crystal");"
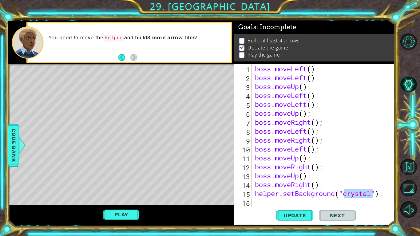
click at [319, 184] on div "boss . moveLeft ( ) ; boss . moveLeft ( ) ; boss . moveUp ( ) ; boss . moveLeft…" at bounding box center [325, 144] width 143 height 161
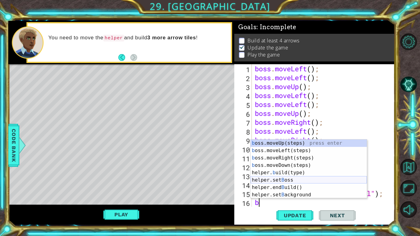
click at [315, 178] on div "b oss.moveUp(steps) press enter b oss.moveLeft(steps) press enter b oss.moveRig…" at bounding box center [309, 177] width 116 height 74
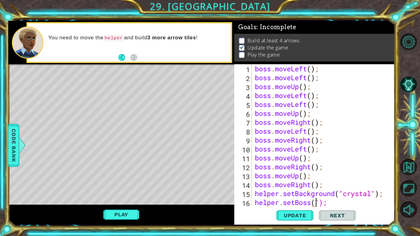
click at [331, 184] on div "boss . moveLeft ( ) ; boss . moveLeft ( ) ; boss . moveUp ( ) ; boss . moveLeft…" at bounding box center [325, 144] width 143 height 161
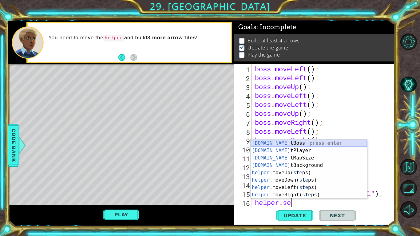
click at [323, 142] on div "helper.se tBoss press enter helper.se tPlayer press enter helper.se tMapSize pr…" at bounding box center [309, 177] width 116 height 74
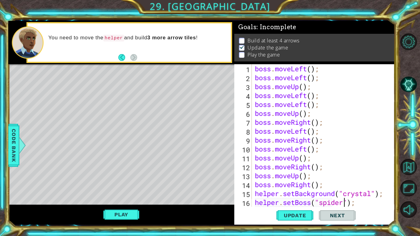
scroll to position [0, 4]
click at [107, 184] on button "Play" at bounding box center [121, 215] width 36 height 12
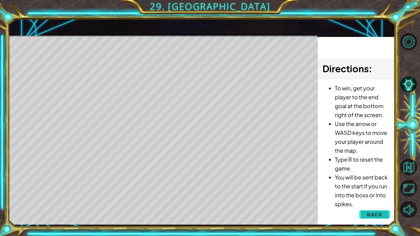
click at [362, 184] on button "Back" at bounding box center [374, 214] width 31 height 12
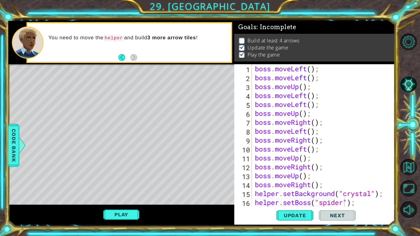
click at [348, 184] on div "boss . moveLeft ( ) ; boss . moveLeft ( ) ; boss . moveUp ( ) ; boss . moveLeft…" at bounding box center [325, 144] width 143 height 161
click at [363, 184] on div "boss . moveLeft ( ) ; boss . moveLeft ( ) ; boss . moveUp ( ) ; boss . moveLeft…" at bounding box center [325, 144] width 143 height 161
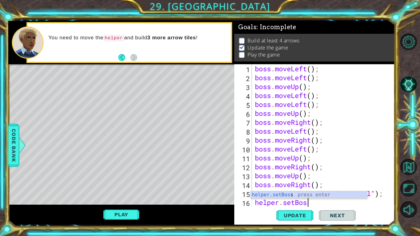
scroll to position [0, 2]
type textarea "helper.setBoss("bats");"
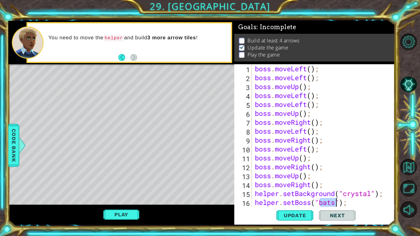
click at [266, 184] on div "Update Next" at bounding box center [316, 216] width 161 height 16
click at [286, 184] on button "Update" at bounding box center [294, 216] width 37 height 16
click at [129, 184] on button "Play" at bounding box center [121, 215] width 36 height 12
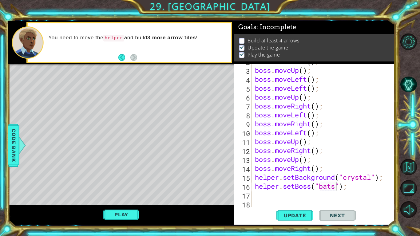
scroll to position [18, 0]
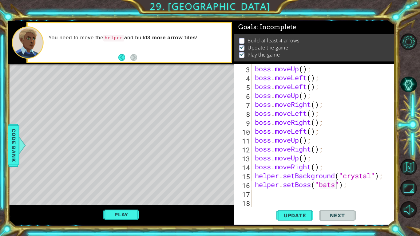
click at [284, 184] on div "boss . moveUp ( ) ; boss . moveLeft ( ) ; boss . moveLeft ( ) ; boss . moveUp (…" at bounding box center [325, 144] width 143 height 161
type textarea "h"
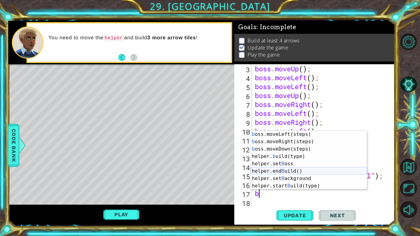
scroll to position [7, 0]
click at [313, 184] on div "b oss.moveLeft(steps) press enter b oss.moveRight(steps) press enter b oss.move…" at bounding box center [309, 168] width 116 height 74
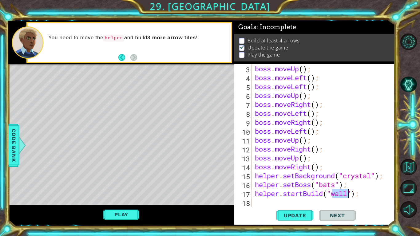
type textarea "helper.startBuild("wall");"
click at [316, 184] on div "boss . moveUp ( ) ; boss . moveLeft ( ) ; boss . moveLeft ( ) ; boss . moveUp (…" at bounding box center [325, 144] width 143 height 161
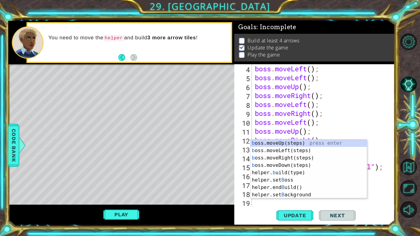
scroll to position [27, 0]
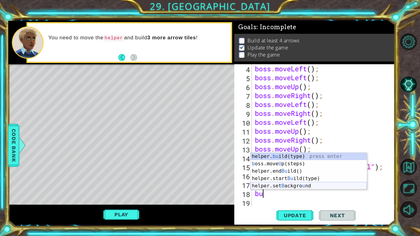
click at [298, 184] on div "helper. bu ild(type) press enter b oss.move U p(steps) press enter helper.end B…" at bounding box center [309, 179] width 116 height 52
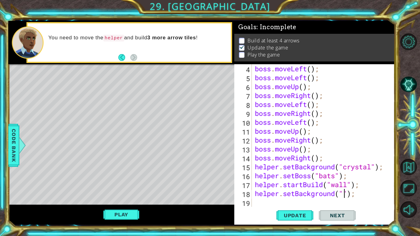
click at [359, 184] on div "boss . moveLeft ( ) ; boss . moveLeft ( ) ; boss . moveUp ( ) ; boss . moveRigh…" at bounding box center [325, 144] width 143 height 161
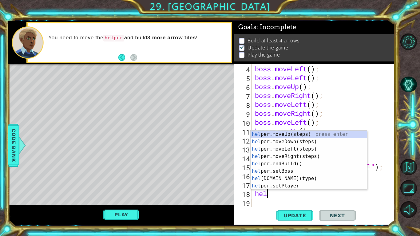
type textarea "h"
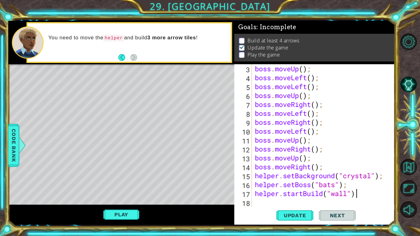
scroll to position [18, 0]
type textarea "helper.startBuild("wall")"
click at [295, 184] on span "Update" at bounding box center [295, 215] width 35 height 6
click at [125, 184] on button "Play" at bounding box center [121, 215] width 36 height 12
click at [265, 184] on div "boss . moveUp ( ) ; boss . moveLeft ( ) ; boss . moveLeft ( ) ; boss . moveUp (…" at bounding box center [325, 144] width 143 height 161
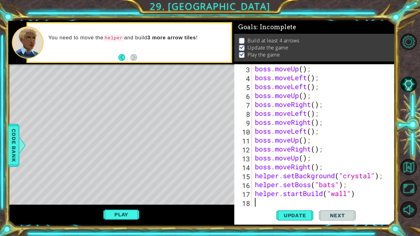
type textarea "b"
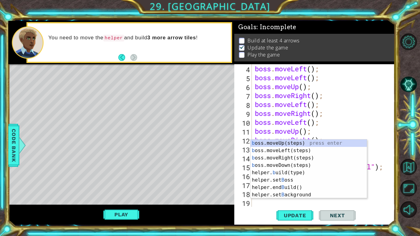
scroll to position [27, 0]
click at [266, 153] on div "b oss.moveUp(steps) press enter b oss.moveLeft(steps) press enter b oss.moveRig…" at bounding box center [309, 177] width 116 height 74
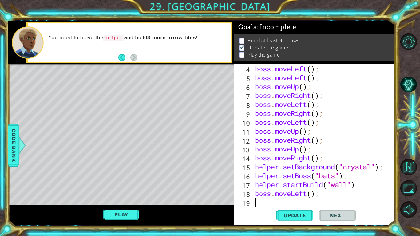
scroll to position [36, 0]
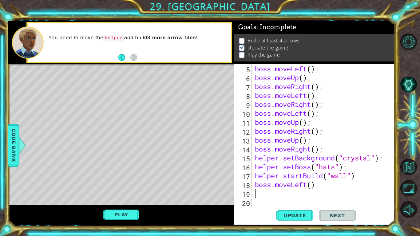
type textarea "b"
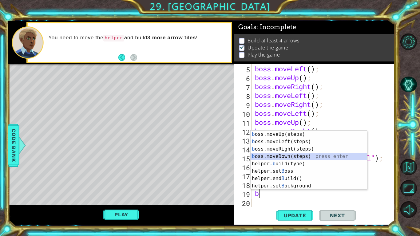
click at [268, 155] on div "b oss.moveUp(steps) press enter b oss.moveLeft(steps) press enter b oss.moveRig…" at bounding box center [309, 168] width 116 height 74
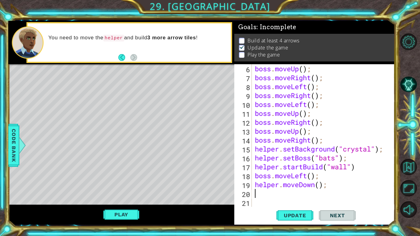
scroll to position [45, 0]
type textarea "b"
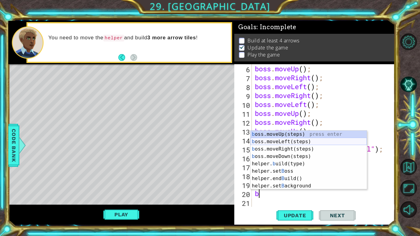
click at [265, 144] on div "b oss.moveUp(steps) press enter b oss.moveLeft(steps) press enter b oss.moveRig…" at bounding box center [309, 168] width 116 height 74
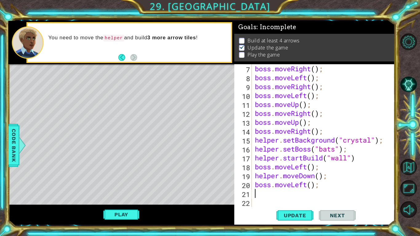
scroll to position [54, 0]
type textarea "b"
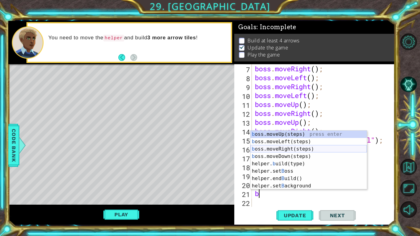
click at [269, 149] on div "b oss.moveUp(steps) press enter b oss.moveLeft(steps) press enter b oss.moveRig…" at bounding box center [309, 168] width 116 height 74
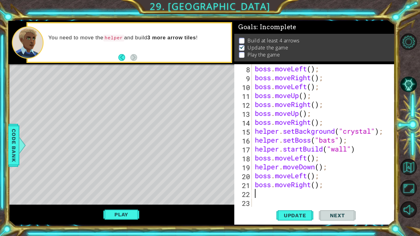
scroll to position [62, 0]
type textarea "b"
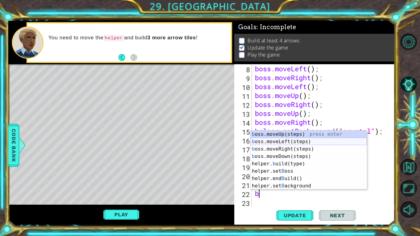
click at [272, 142] on div "b oss.moveUp(steps) press enter b oss.moveLeft(steps) press enter b oss.moveRig…" at bounding box center [309, 168] width 116 height 74
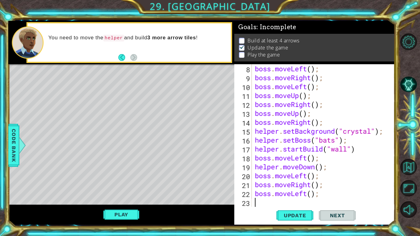
scroll to position [71, 0]
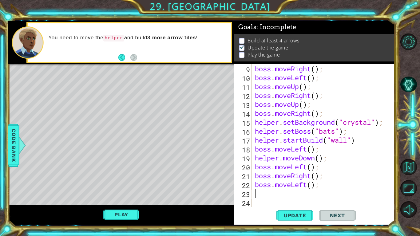
type textarea "b"
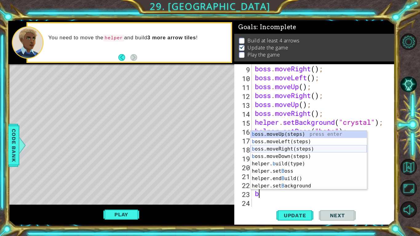
click at [279, 148] on div "b oss.moveUp(steps) press enter b oss.moveLeft(steps) press enter b oss.moveRig…" at bounding box center [309, 168] width 116 height 74
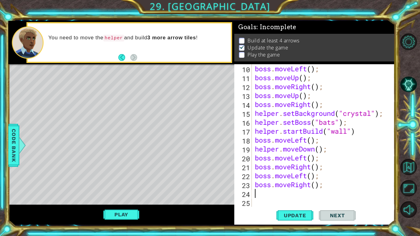
scroll to position [80, 0]
type textarea "b"
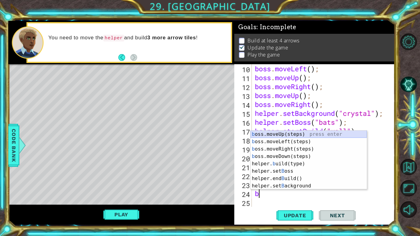
click at [281, 132] on div "b oss.moveUp(steps) press enter b oss.moveLeft(steps) press enter b oss.moveRig…" at bounding box center [309, 168] width 116 height 74
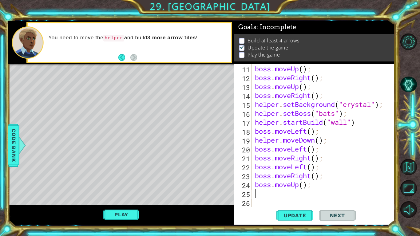
scroll to position [89, 0]
type textarea "b"
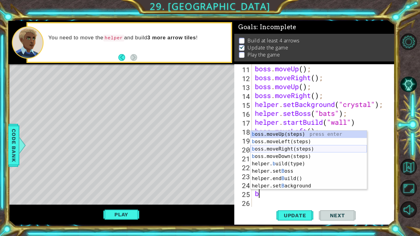
click at [297, 146] on div "b oss.moveUp(steps) press enter b oss.moveLeft(steps) press enter b oss.moveRig…" at bounding box center [309, 168] width 116 height 74
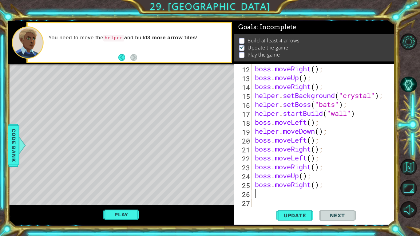
scroll to position [98, 0]
type textarea "b"
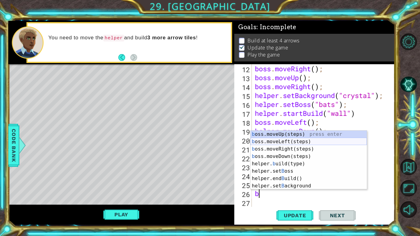
click at [306, 143] on div "b oss.moveUp(steps) press enter b oss.moveLeft(steps) press enter b oss.moveRig…" at bounding box center [309, 168] width 116 height 74
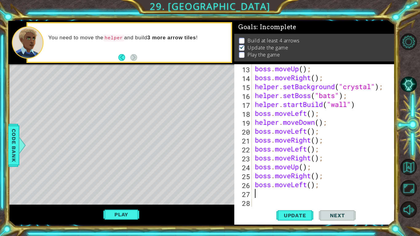
scroll to position [107, 0]
type textarea "b"
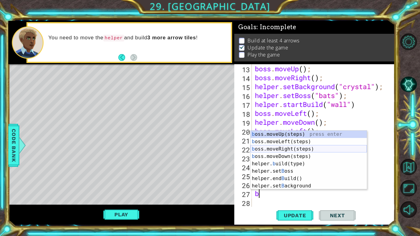
click at [305, 147] on div "b oss.moveUp(steps) press enter b oss.moveLeft(steps) press enter b oss.moveRig…" at bounding box center [309, 168] width 116 height 74
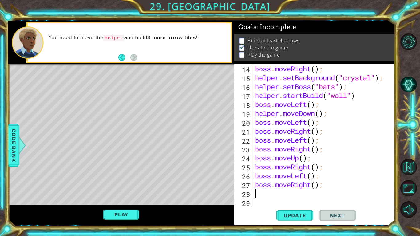
type textarea "b"
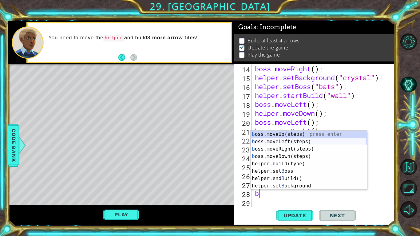
click at [303, 141] on div "b oss.moveUp(steps) press enter b oss.moveLeft(steps) press enter b oss.moveRig…" at bounding box center [309, 168] width 116 height 74
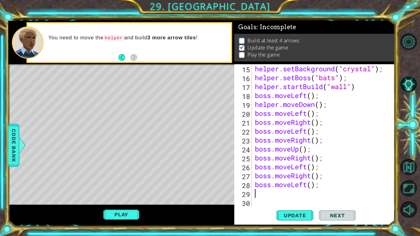
scroll to position [125, 0]
type textarea "b"
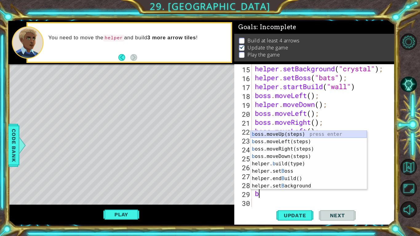
click at [299, 133] on div "b oss.moveUp(steps) press enter b oss.moveLeft(steps) press enter b oss.moveRig…" at bounding box center [309, 168] width 116 height 74
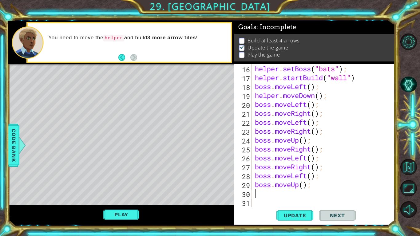
scroll to position [134, 0]
click at [303, 184] on span "Update" at bounding box center [295, 215] width 35 height 6
click at [135, 184] on button "Play" at bounding box center [121, 215] width 36 height 12
click at [367, 78] on div "helper . setBoss ( "bats" ) ; helper . startBuild ( "wall" ) boss . moveLeft ( …" at bounding box center [325, 144] width 143 height 161
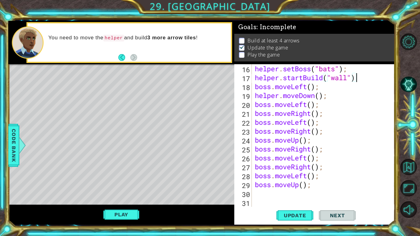
click at [261, 184] on div "helper . setBoss ( "bats" ) ; helper . startBuild ( "wall" ) boss . moveLeft ( …" at bounding box center [325, 144] width 143 height 161
type textarea "boss.moveUp();"
click at [258, 184] on div "helper . setBoss ( "bats" ) ; helper . startBuild ( "wall" ) boss . moveLeft ( …" at bounding box center [325, 144] width 143 height 161
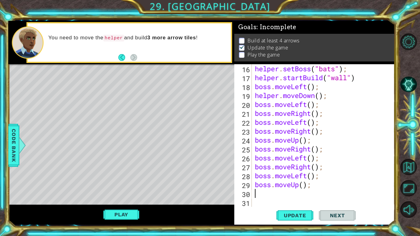
type textarea "b"
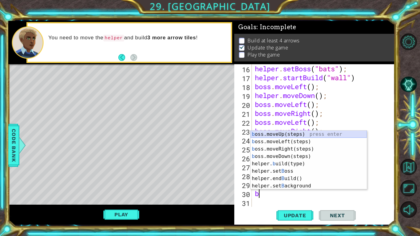
click at [330, 138] on div "b oss.moveUp(steps) press enter b oss.moveLeft(steps) press enter b oss.moveRig…" at bounding box center [309, 168] width 116 height 74
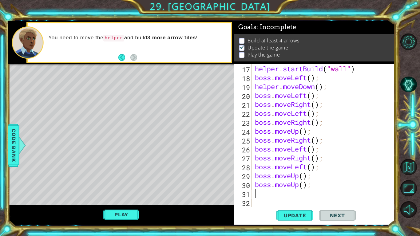
scroll to position [143, 0]
type textarea "b"
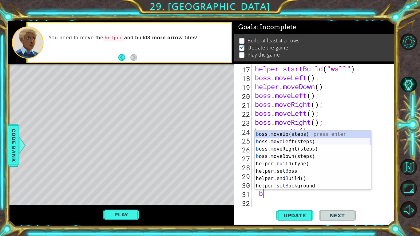
click at [297, 144] on div "b oss.moveUp(steps) press enter b oss.moveLeft(steps) press enter b oss.moveRig…" at bounding box center [313, 168] width 116 height 74
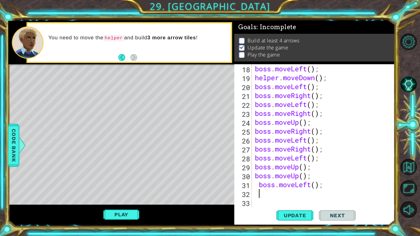
scroll to position [152, 0]
type textarea "b"
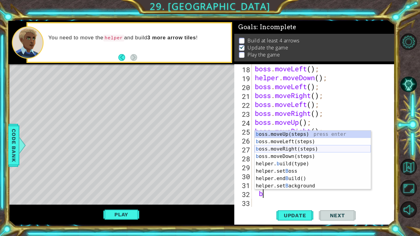
click at [280, 149] on div "b oss.moveUp(steps) press enter b oss.moveLeft(steps) press enter b oss.moveRig…" at bounding box center [313, 168] width 116 height 74
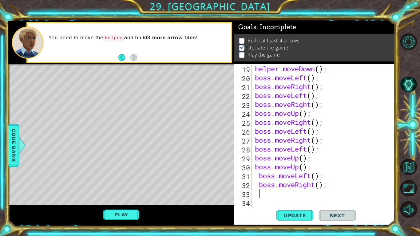
scroll to position [161, 0]
click at [279, 184] on div "helper . moveDown ( ) ; boss . moveLeft ( ) ; boss . moveRight ( ) ; boss . mov…" at bounding box center [325, 144] width 143 height 161
type textarea "b"
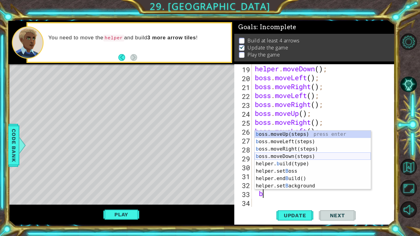
click at [285, 156] on div "b oss.moveUp(steps) press enter b oss.moveLeft(steps) press enter b oss.moveRig…" at bounding box center [313, 168] width 116 height 74
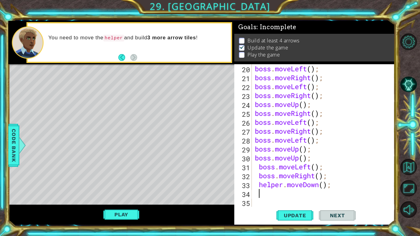
scroll to position [169, 0]
click at [285, 183] on div "boss . moveLeft ( ) ; boss . moveRight ( ) ; boss . moveLeft ( ) ; boss . moveR…" at bounding box center [325, 144] width 143 height 161
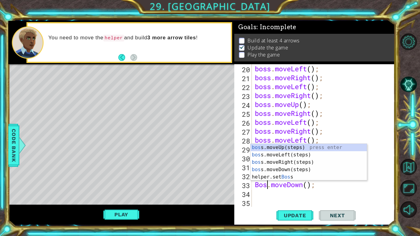
scroll to position [0, 1]
click at [293, 184] on span "Update" at bounding box center [295, 215] width 35 height 6
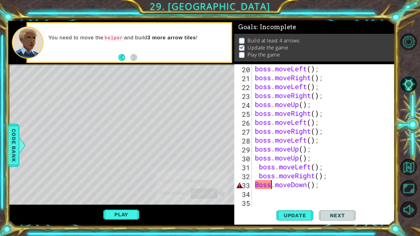
click at [260, 174] on div "boss . moveLeft ( ) ; boss . moveRight ( ) ; boss . moveLeft ( ) ; boss . moveR…" at bounding box center [325, 144] width 143 height 161
click at [258, 169] on div "boss . moveLeft ( ) ; boss . moveRight ( ) ; boss . moveLeft ( ) ; boss . moveR…" at bounding box center [325, 144] width 143 height 161
click at [261, 184] on div "boss . moveLeft ( ) ; boss . moveRight ( ) ; boss . moveLeft ( ) ; boss . moveR…" at bounding box center [325, 144] width 143 height 161
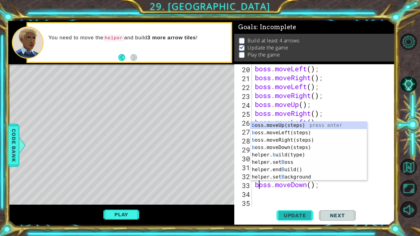
click at [301, 184] on span "Update" at bounding box center [295, 215] width 35 height 6
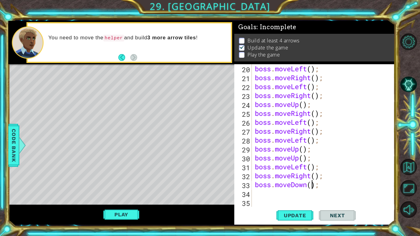
click at [312, 184] on div "boss . moveLeft ( ) ; boss . moveRight ( ) ; boss . moveLeft ( ) ; boss . moveR…" at bounding box center [325, 144] width 143 height 161
type textarea "boss.moveDown(4);"
click at [298, 184] on span "Update" at bounding box center [295, 215] width 35 height 6
click at [270, 184] on div "boss . moveLeft ( ) ; boss . moveRight ( ) ; boss . moveLeft ( ) ; boss . moveR…" at bounding box center [325, 144] width 143 height 161
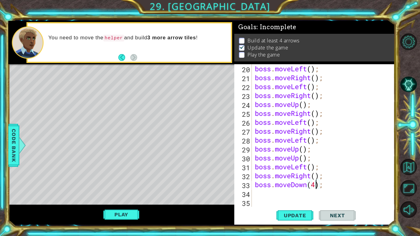
scroll to position [0, 0]
click at [261, 184] on div "boss . moveLeft ( ) ; boss . moveRight ( ) ; boss . moveLeft ( ) ; boss . moveR…" at bounding box center [325, 144] width 143 height 161
click at [257, 184] on div "boss . moveLeft ( ) ; boss . moveRight ( ) ; boss . moveLeft ( ) ; boss . moveR…" at bounding box center [325, 144] width 143 height 161
type textarea "b"
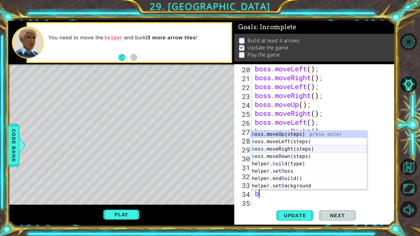
click at [293, 150] on div "b oss.moveUp(steps) press enter b oss.moveLeft(steps) press enter b oss.moveRig…" at bounding box center [309, 168] width 116 height 74
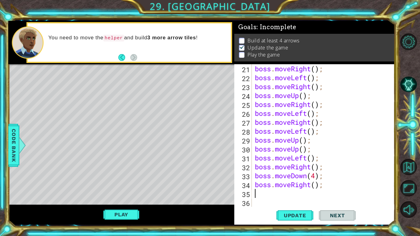
scroll to position [178, 0]
type textarea "b"
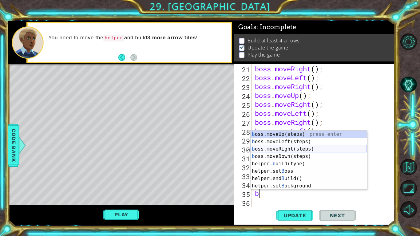
click at [291, 145] on div "b oss.moveUp(steps) press enter b oss.moveLeft(steps) press enter b oss.moveRig…" at bounding box center [309, 168] width 116 height 74
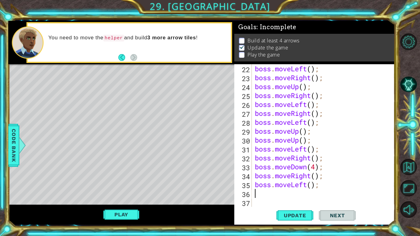
scroll to position [187, 0]
type textarea "b"
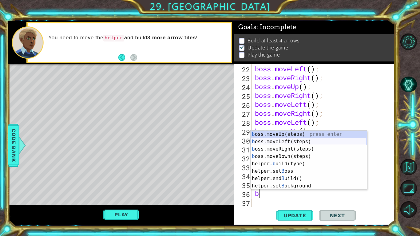
click at [286, 140] on div "b oss.moveUp(steps) press enter b oss.moveLeft(steps) press enter b oss.moveRig…" at bounding box center [309, 168] width 116 height 74
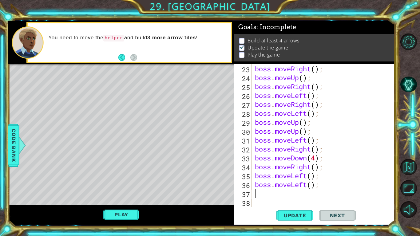
scroll to position [196, 0]
click at [291, 184] on span "Update" at bounding box center [295, 215] width 35 height 6
click at [121, 184] on button "Play" at bounding box center [121, 215] width 36 height 12
click at [407, 68] on div at bounding box center [410, 125] width 19 height 189
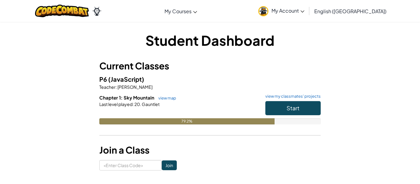
click at [306, 116] on div "Start" at bounding box center [289, 109] width 61 height 17
click at [296, 109] on span "Start" at bounding box center [293, 108] width 13 height 7
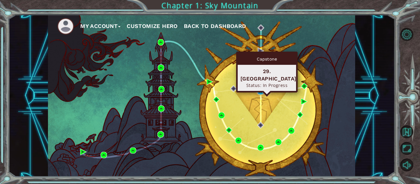
click at [260, 91] on img at bounding box center [260, 91] width 6 height 6
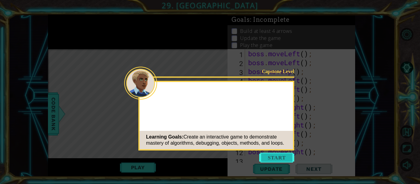
click at [282, 155] on button "Start" at bounding box center [276, 158] width 35 height 10
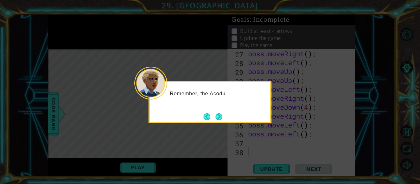
scroll to position [241, 0]
click at [221, 117] on button "Next" at bounding box center [218, 116] width 7 height 7
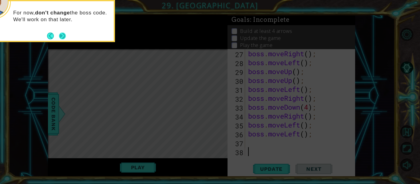
click at [62, 36] on button "Next" at bounding box center [62, 36] width 7 height 7
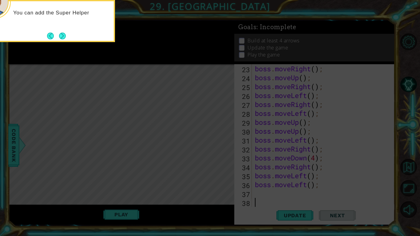
scroll to position [196, 0]
click at [66, 37] on div "You can add the Super Helper code here to build different items i" at bounding box center [53, 21] width 123 height 42
click at [61, 35] on button "Next" at bounding box center [62, 36] width 7 height 7
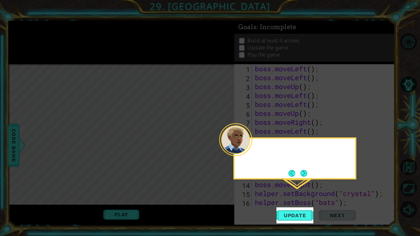
scroll to position [0, 0]
click at [301, 171] on button "Next" at bounding box center [303, 173] width 7 height 7
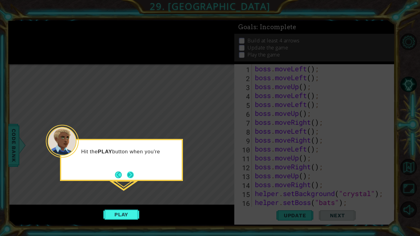
click at [131, 172] on button "Next" at bounding box center [130, 175] width 7 height 7
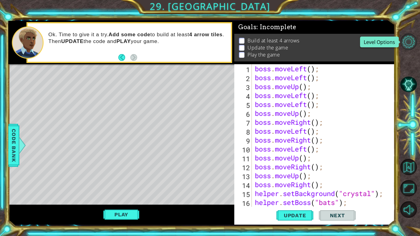
click at [406, 36] on button "Level Options" at bounding box center [408, 42] width 17 height 17
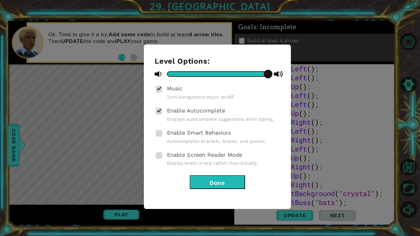
click at [218, 180] on button "Done" at bounding box center [217, 182] width 55 height 14
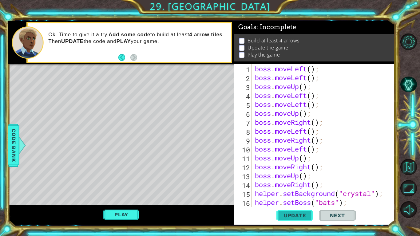
click at [294, 184] on span "Update" at bounding box center [295, 215] width 35 height 6
click at [132, 184] on button "Play" at bounding box center [121, 215] width 36 height 12
